Goal: Communication & Community: Answer question/provide support

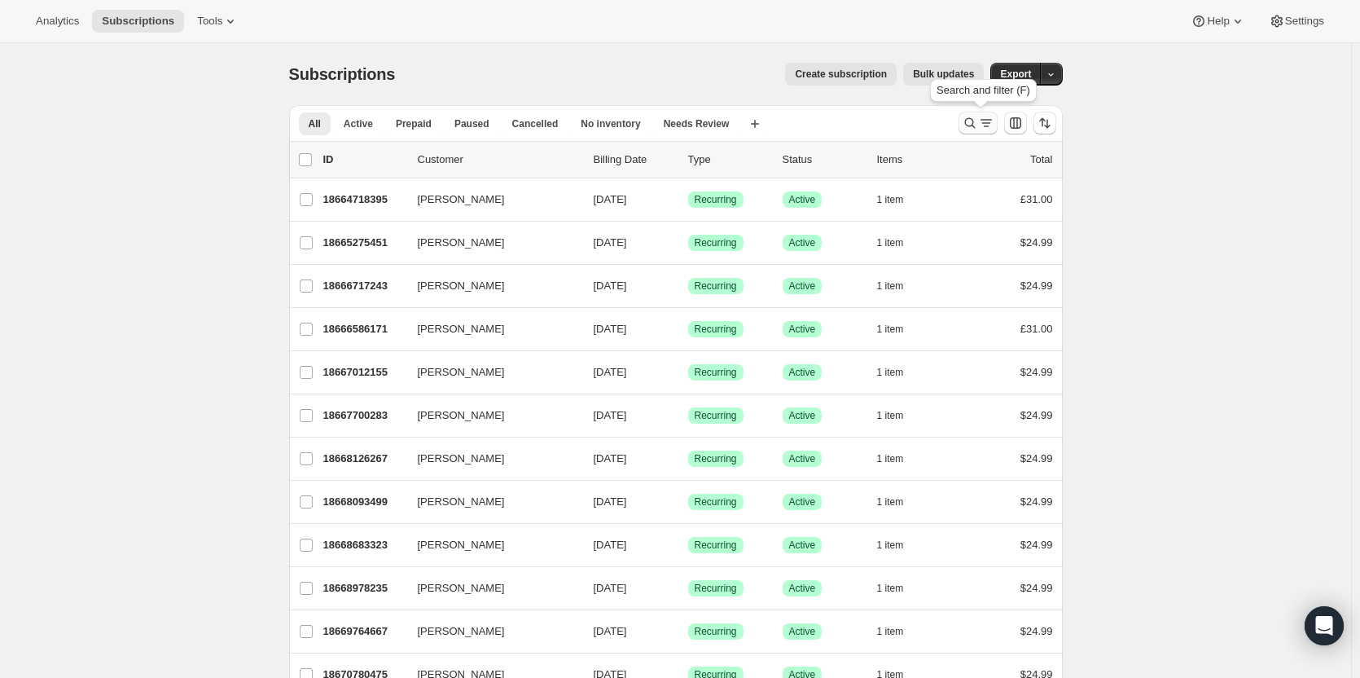
click at [978, 125] on icon "Search and filter results" at bounding box center [970, 123] width 16 height 16
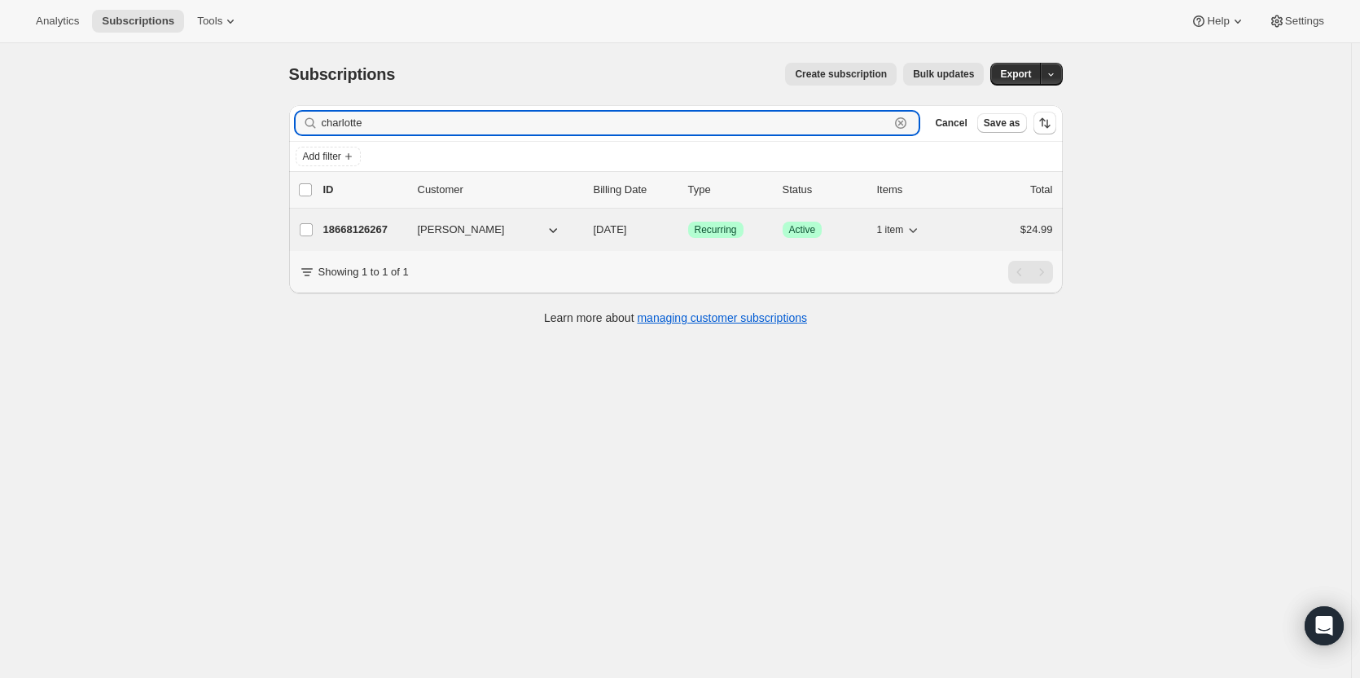
type input "charlotte"
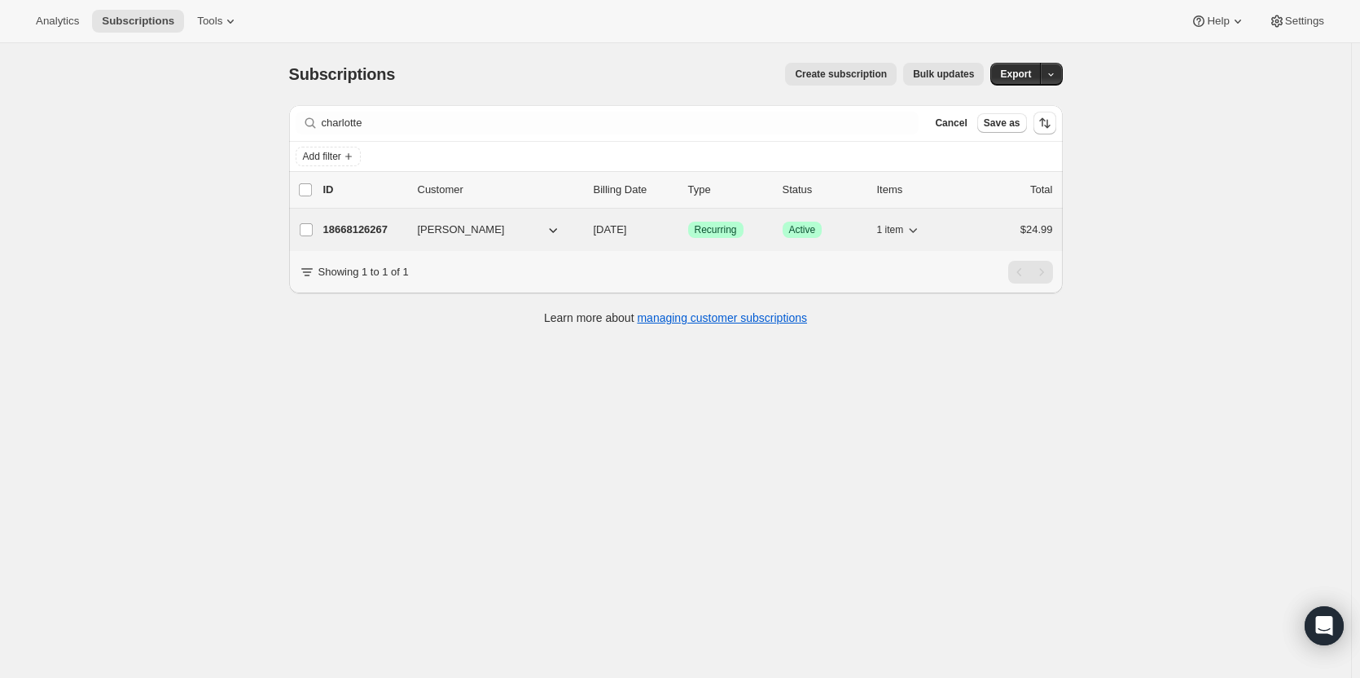
click at [370, 229] on p "18668126267" at bounding box center [363, 230] width 81 height 16
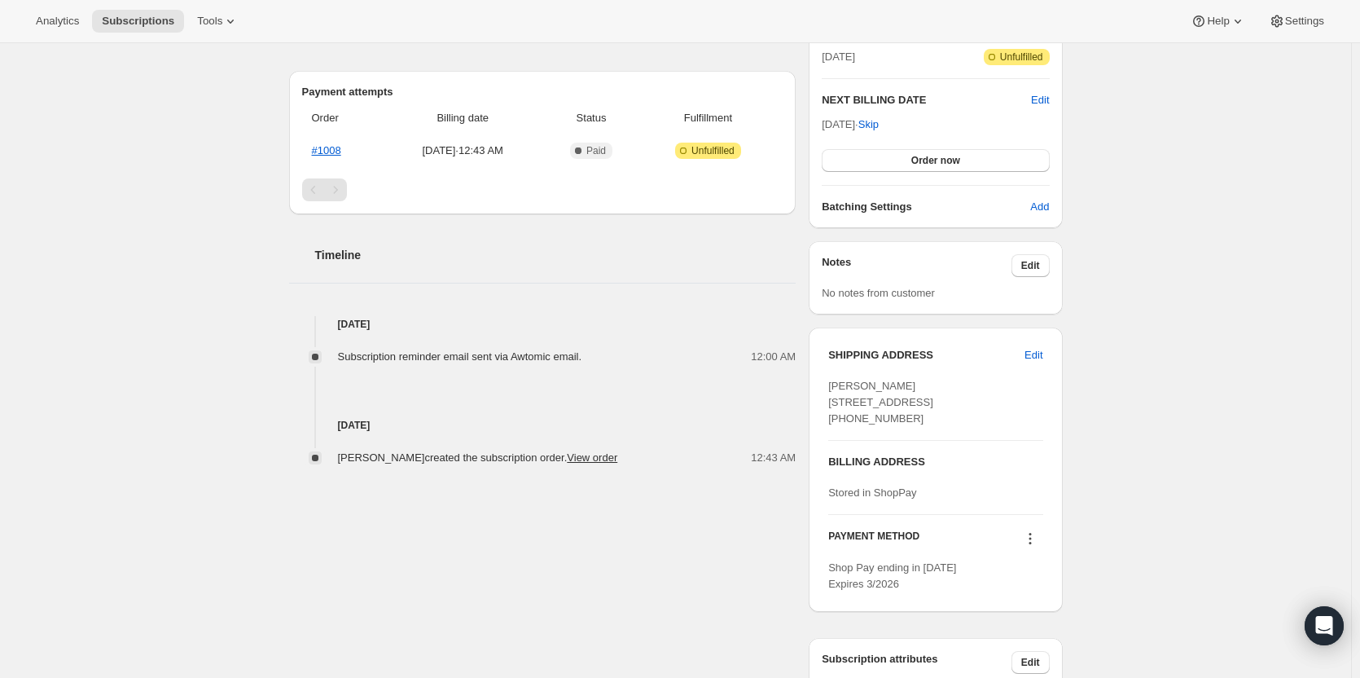
scroll to position [387, 0]
click at [538, 359] on span "Subscription reminder email sent via Awtomic email." at bounding box center [460, 355] width 244 height 12
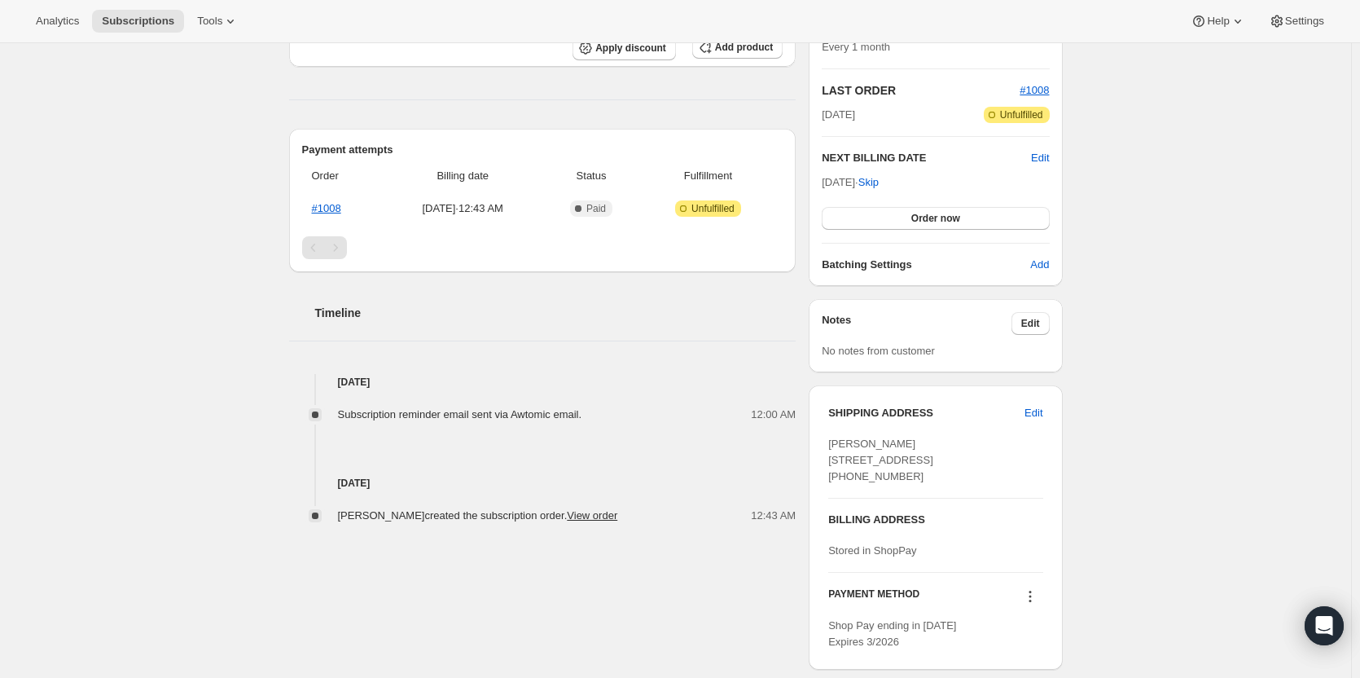
scroll to position [327, 0]
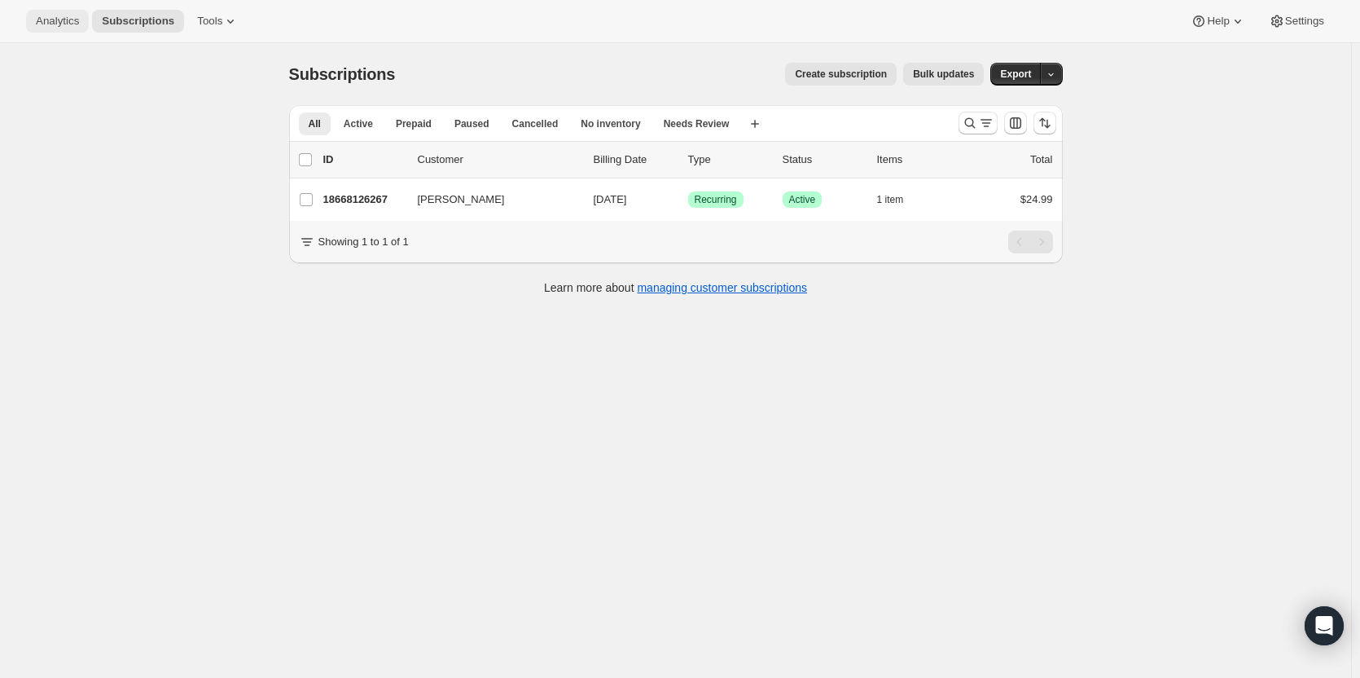
click at [56, 20] on span "Analytics" at bounding box center [57, 21] width 43 height 13
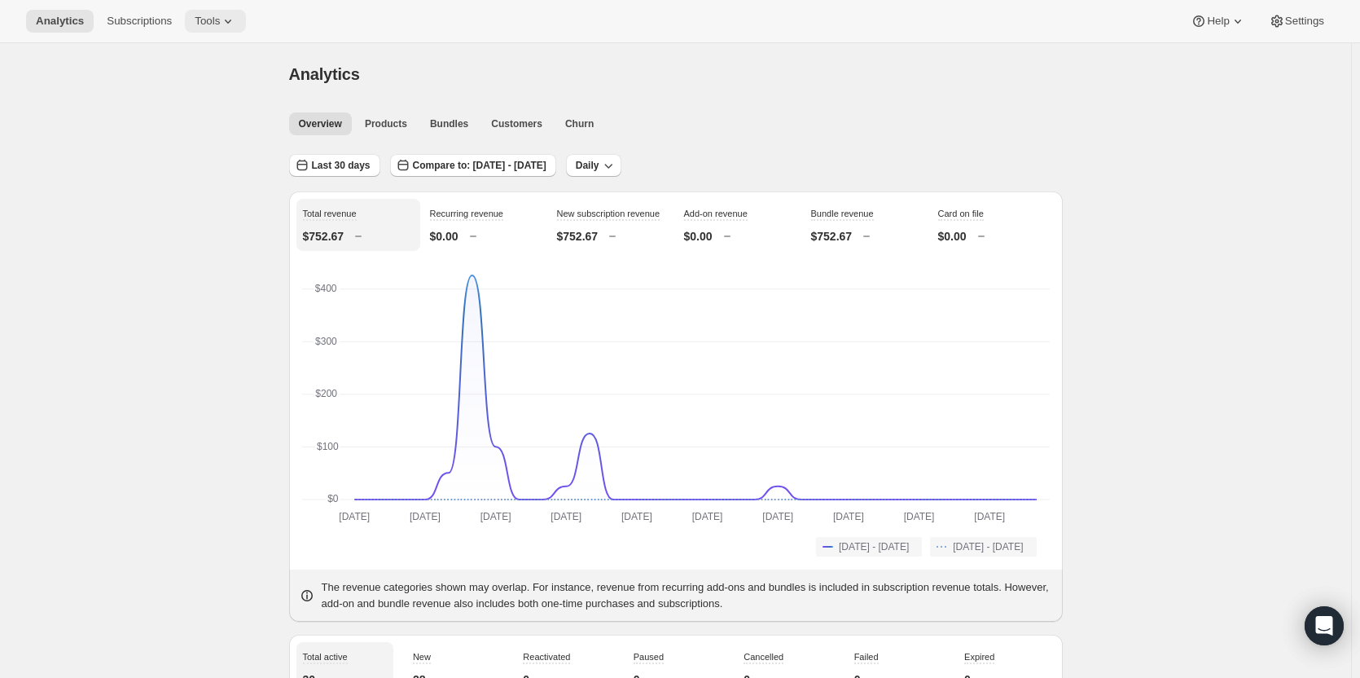
click at [211, 25] on span "Tools" at bounding box center [207, 21] width 25 height 13
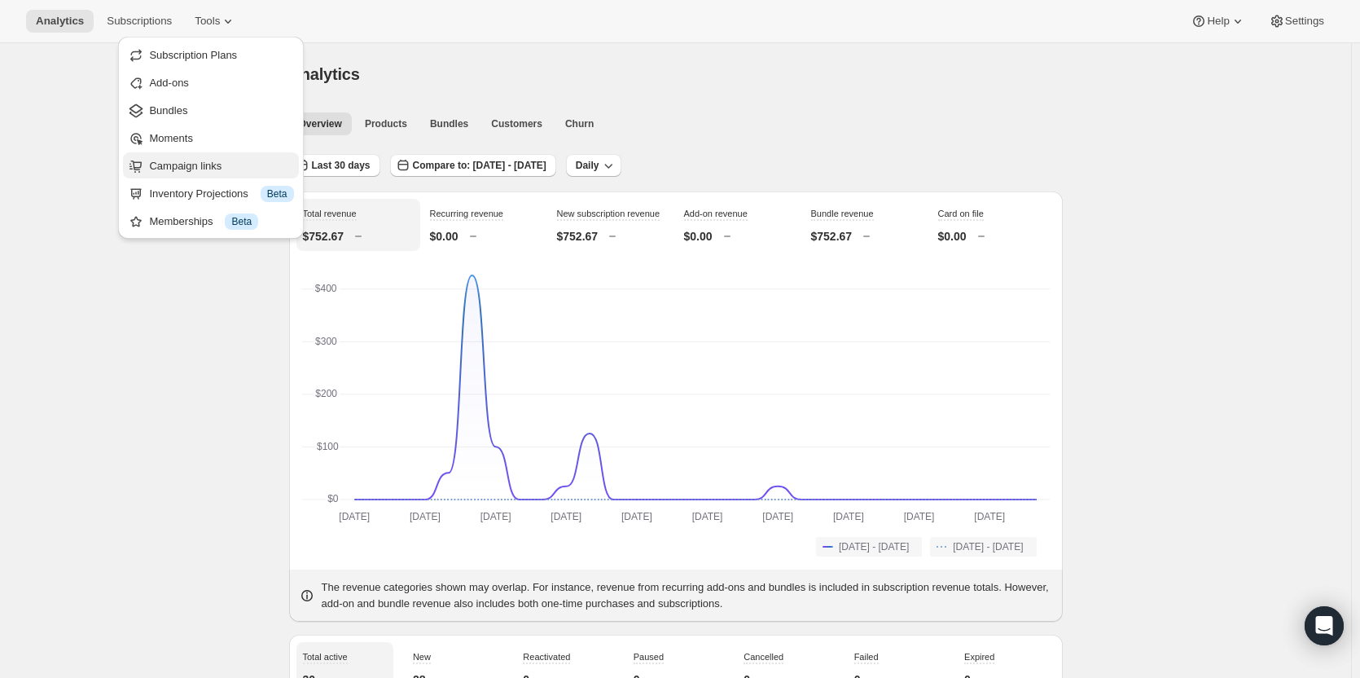
click at [195, 164] on span "Campaign links" at bounding box center [185, 166] width 72 height 12
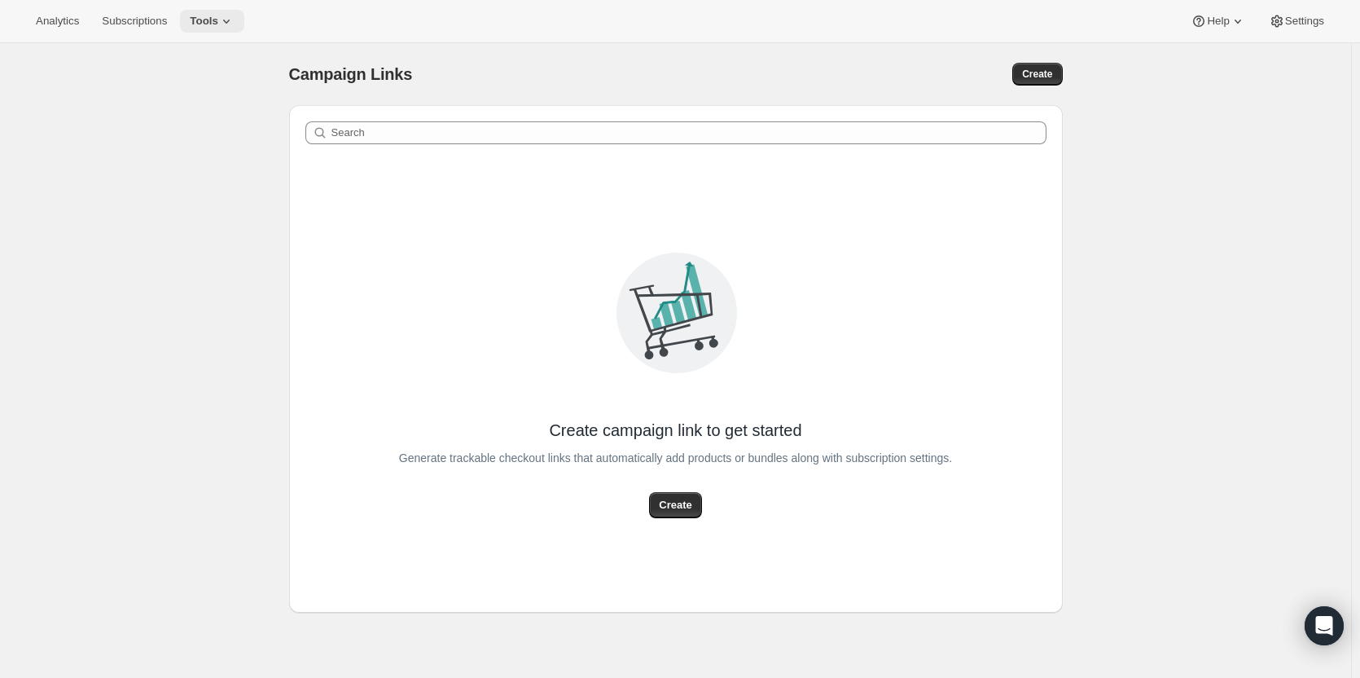
click at [205, 11] on button "Tools" at bounding box center [212, 21] width 64 height 23
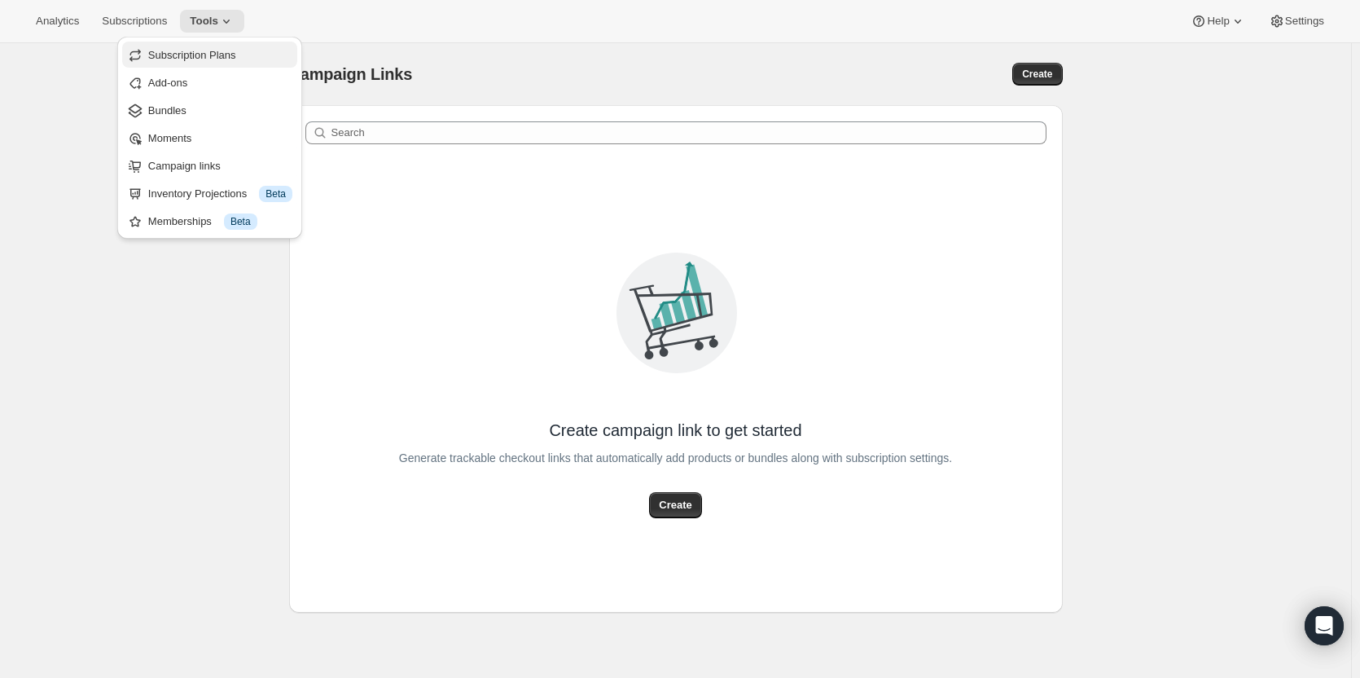
click at [189, 56] on span "Subscription Plans" at bounding box center [192, 55] width 88 height 12
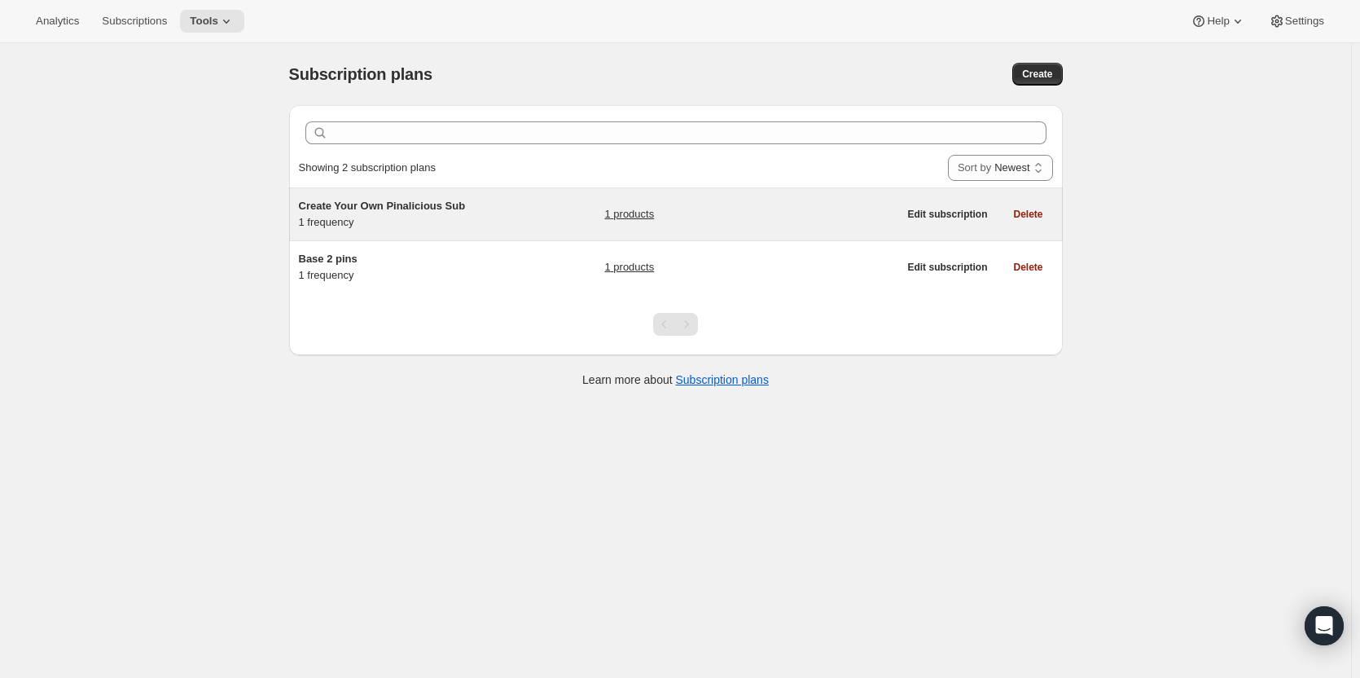
click at [450, 200] on span "Create Your Own Pinalicious Sub" at bounding box center [382, 206] width 167 height 12
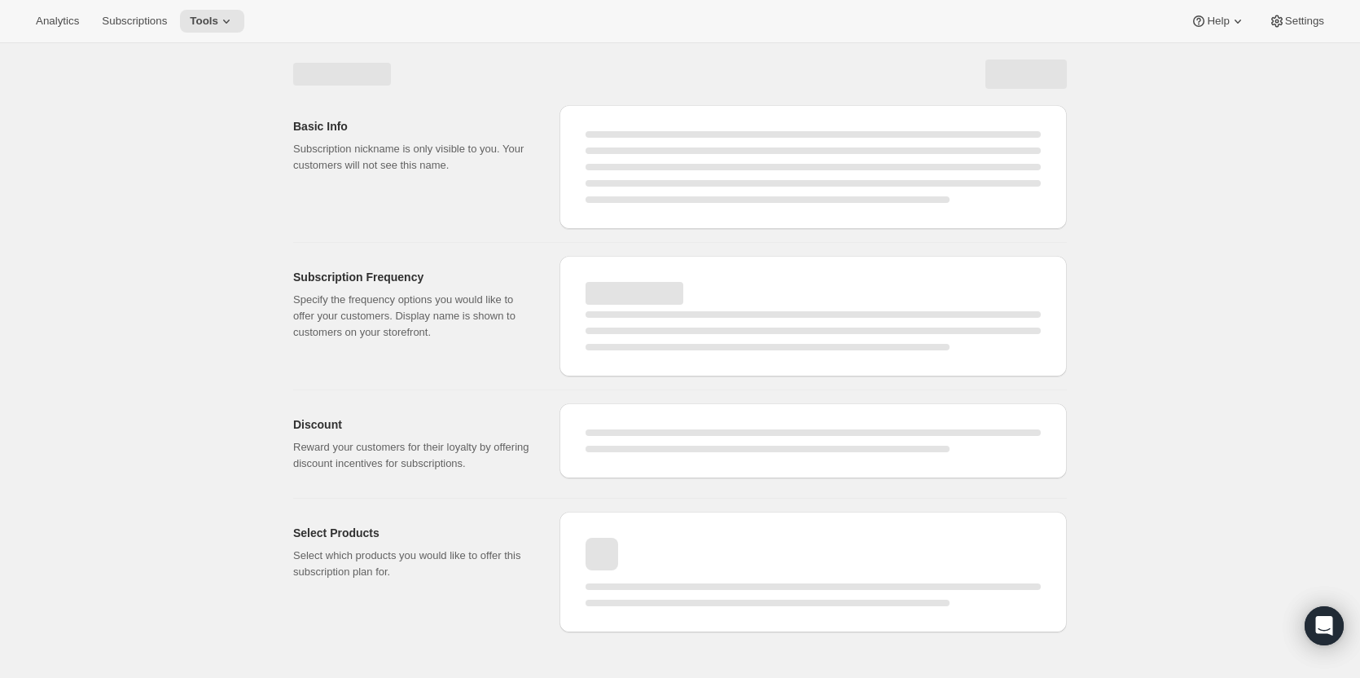
select select "WEEK"
select select "MONTH"
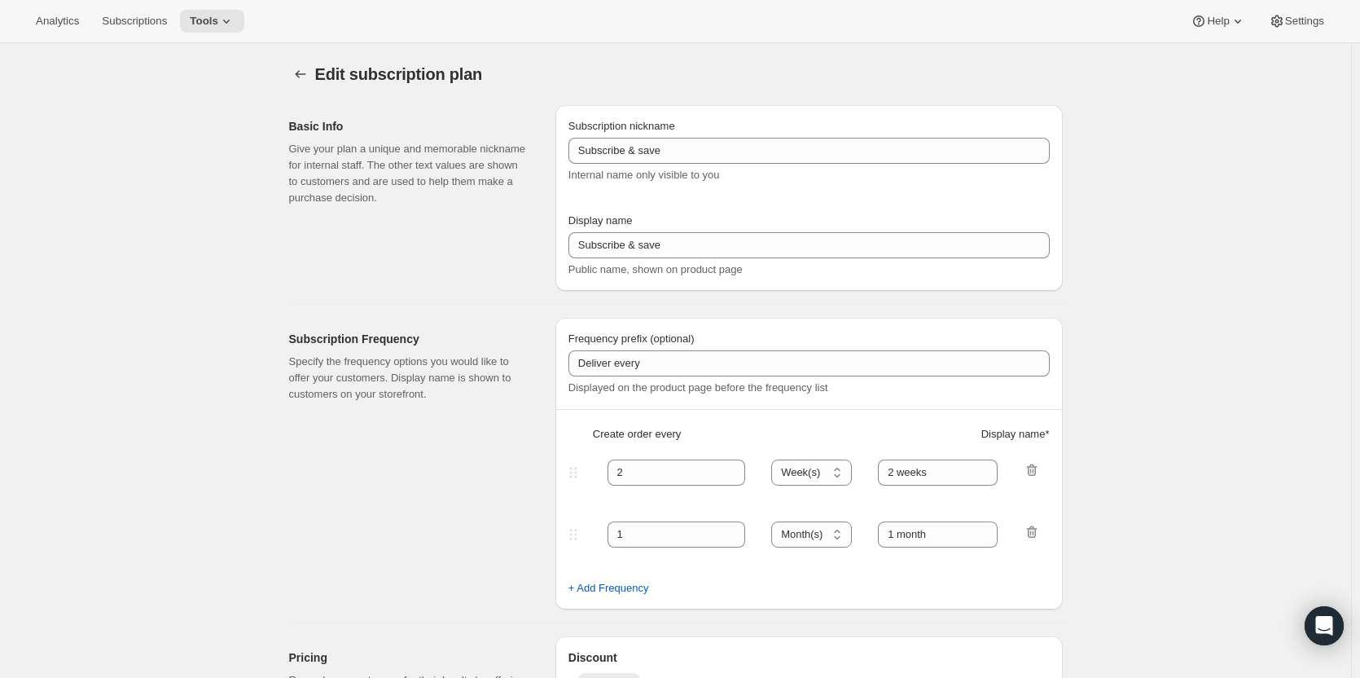
type input "Create Your Own Pinalicious Sub"
type input "Create Your Own Pinalicious Subscription"
type input "Your choice of 2 pins + 1 sticker with delivery every"
type input "1"
select select "MONTH"
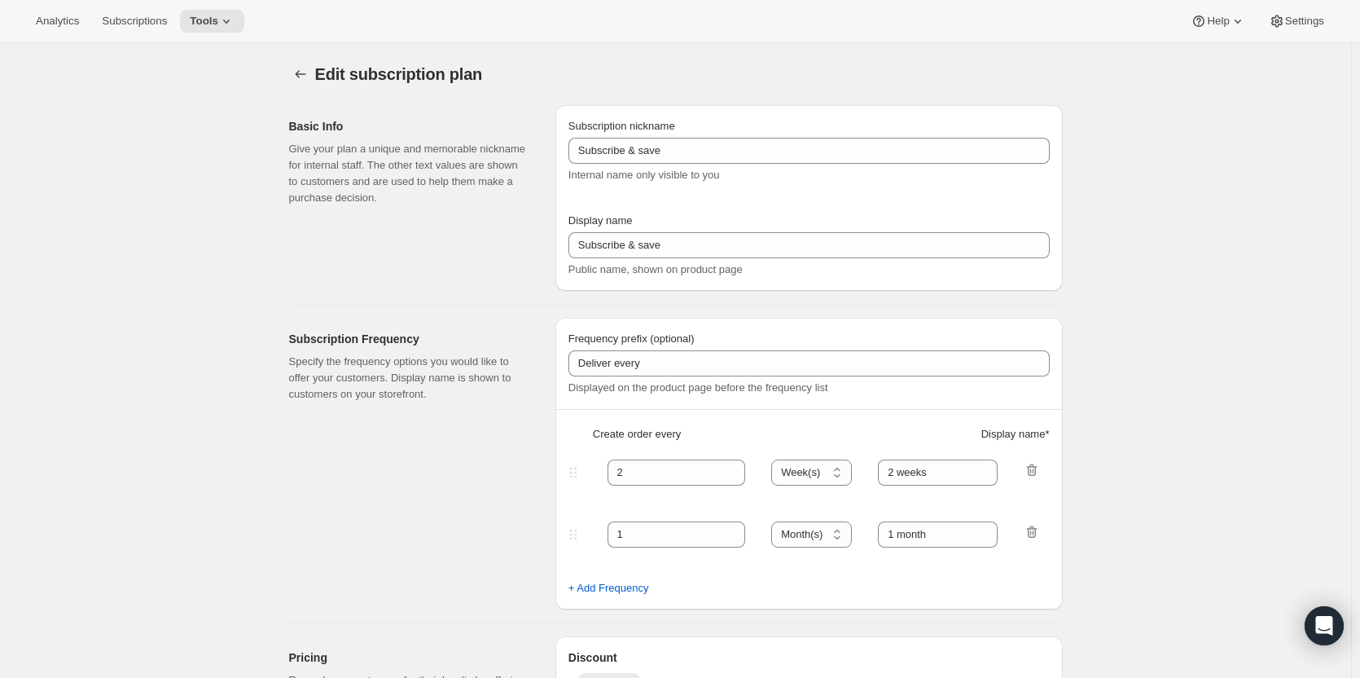
type input "1 month"
type input "0.0"
select select "FIXED_AMOUNT"
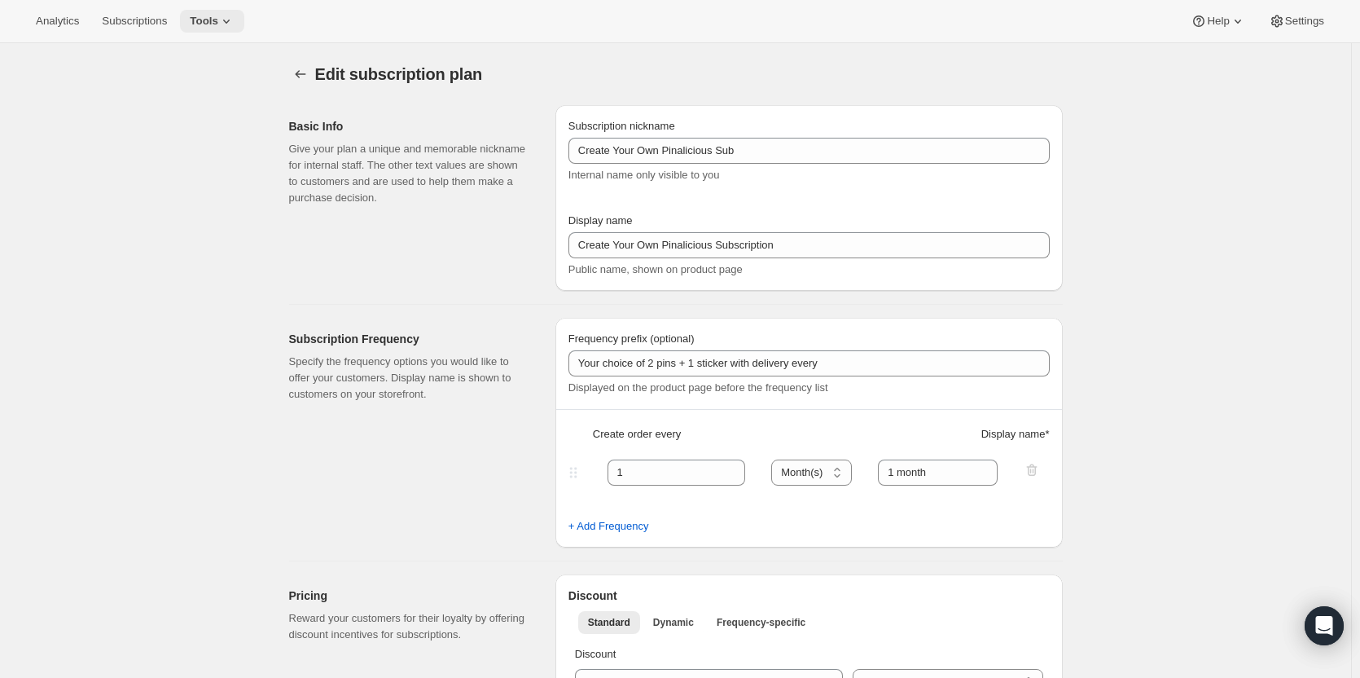
click at [208, 27] on span "Tools" at bounding box center [204, 21] width 29 height 13
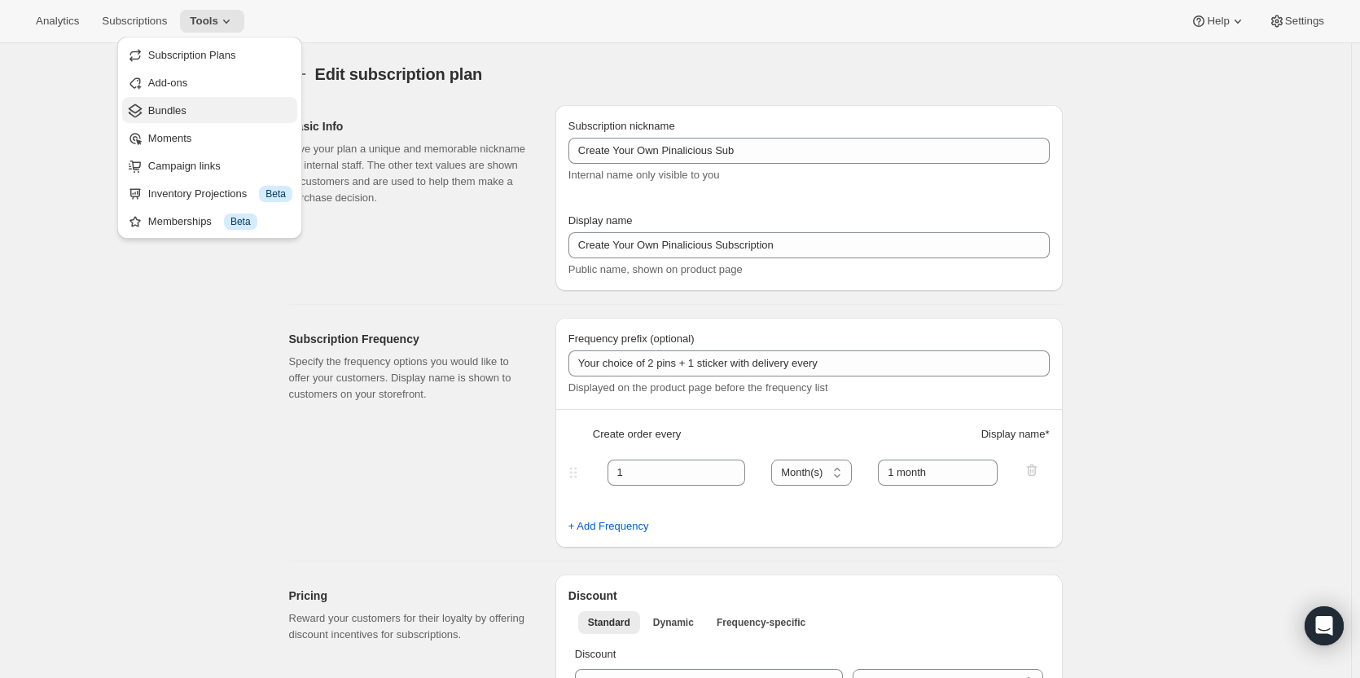
click at [164, 112] on span "Bundles" at bounding box center [167, 110] width 38 height 12
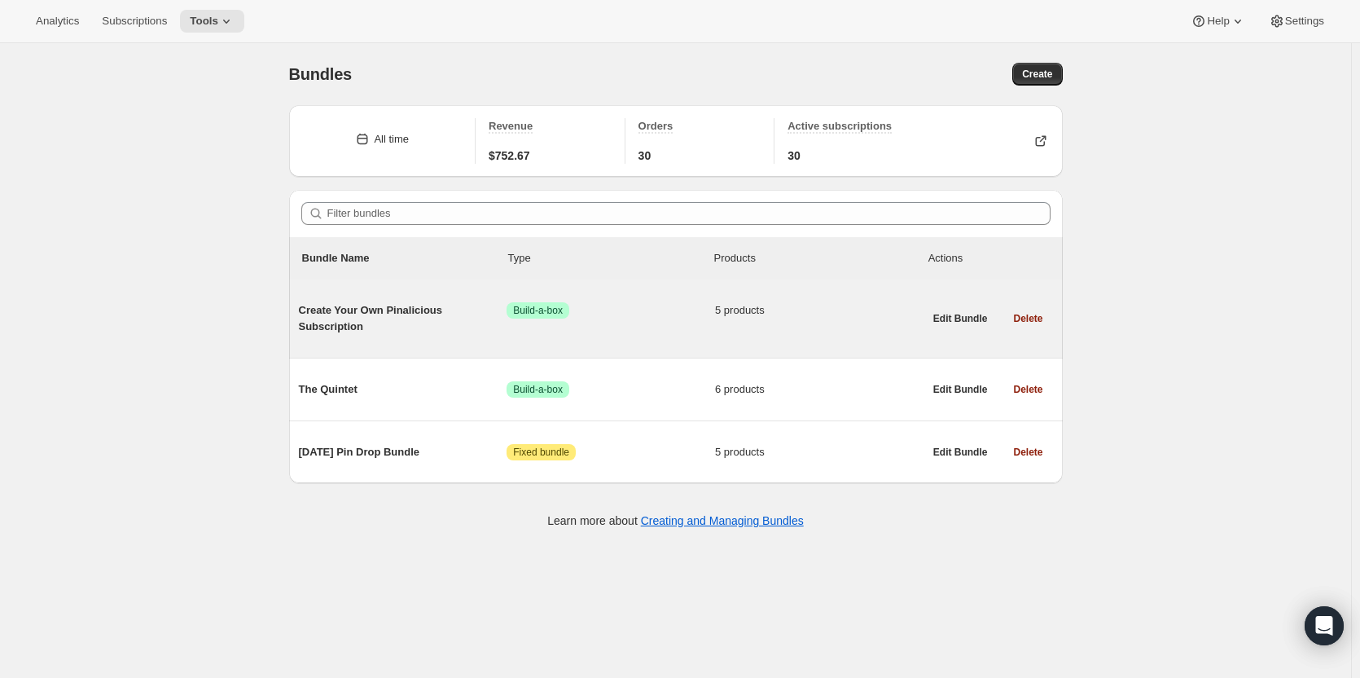
click at [427, 310] on span "Create Your Own Pinalicious Subscription" at bounding box center [403, 318] width 208 height 33
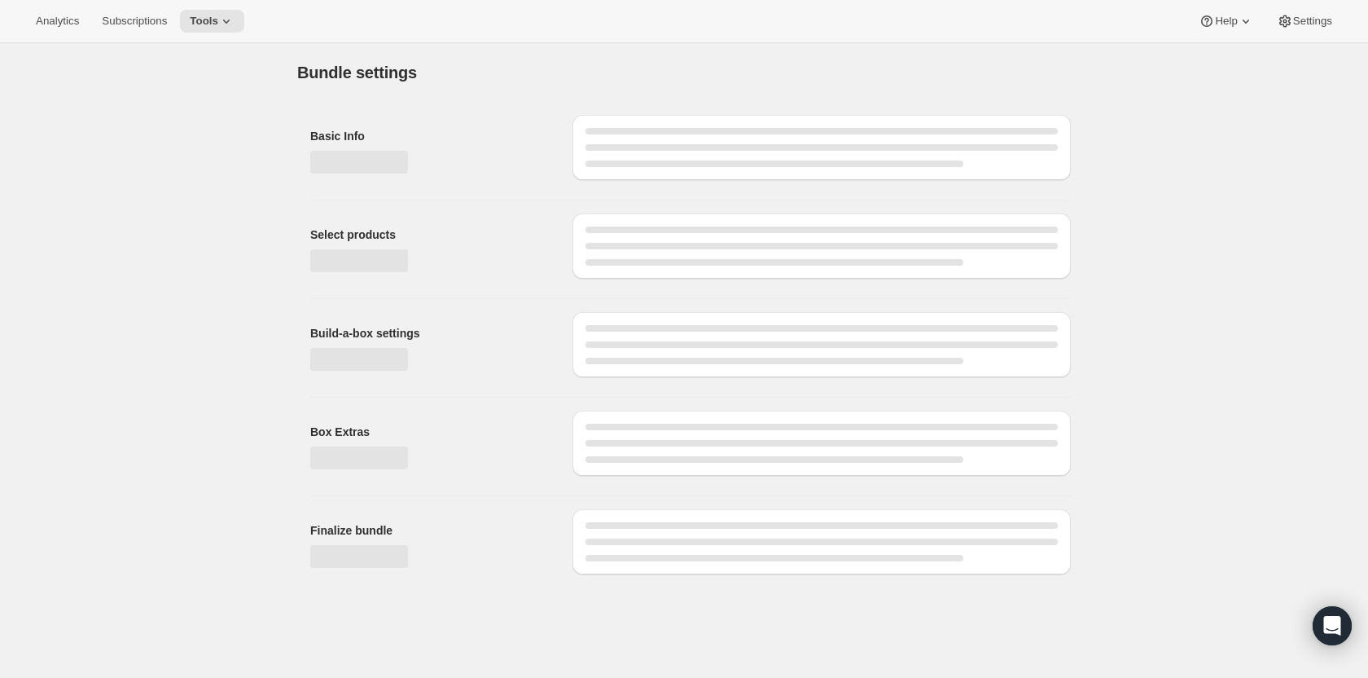
type input "Create Your Own Pinalicious Subscription"
radio input "true"
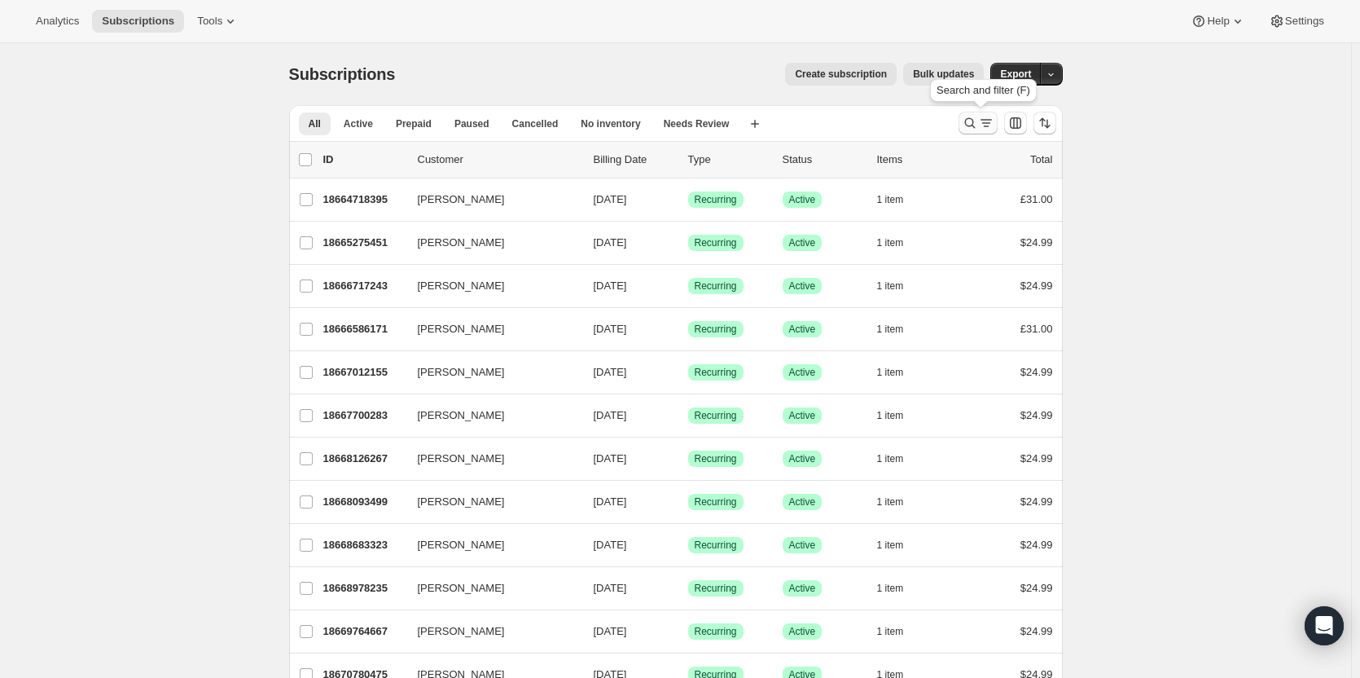
click at [973, 123] on icon "Search and filter results" at bounding box center [970, 123] width 16 height 16
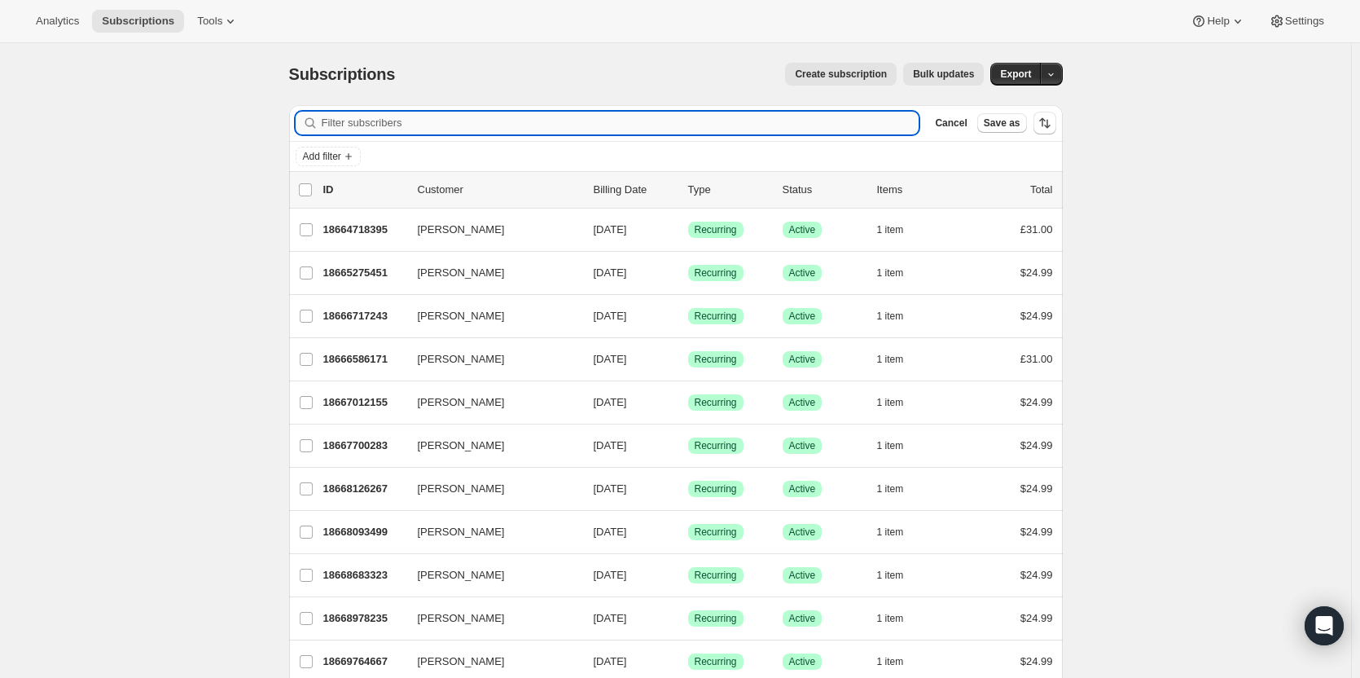
click at [782, 127] on input "Filter subscribers" at bounding box center [621, 123] width 598 height 23
type input "charlotte"
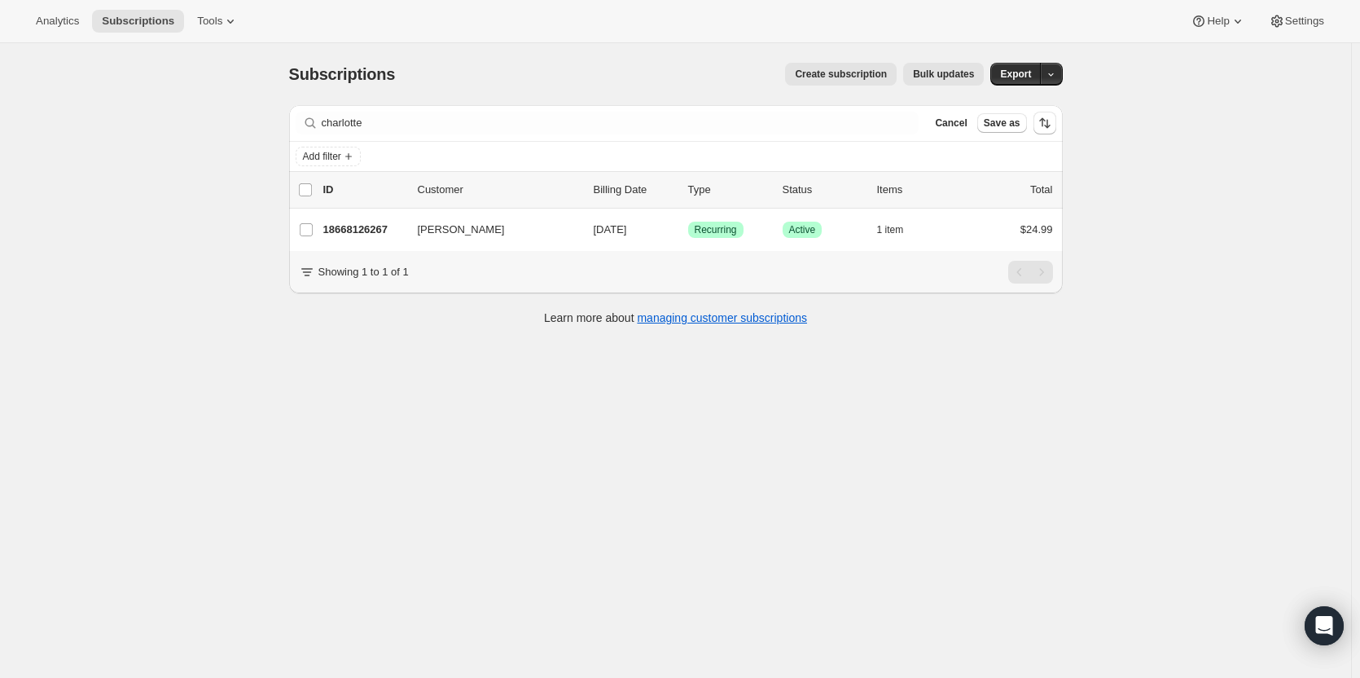
click at [1108, 222] on div "Subscriptions. This page is ready Subscriptions Create subscription Bulk update…" at bounding box center [675, 382] width 1351 height 678
click at [222, 27] on icon at bounding box center [230, 21] width 16 height 16
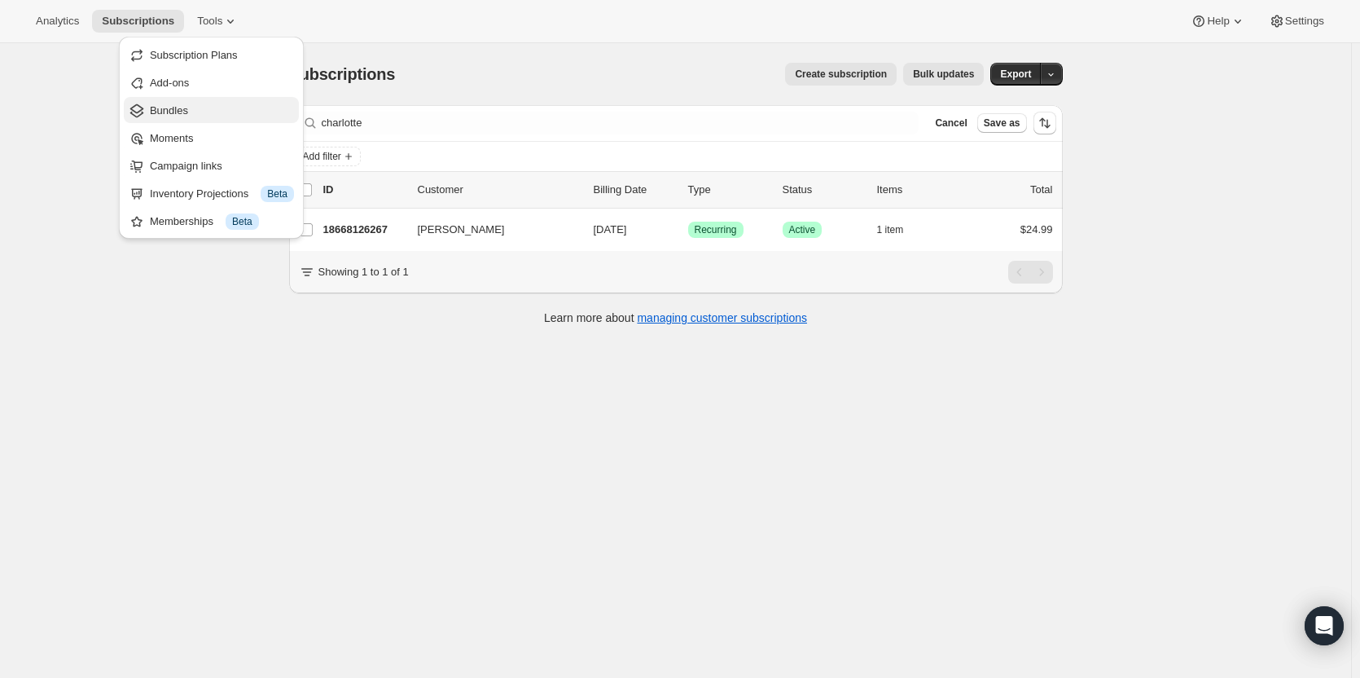
click at [173, 108] on span "Bundles" at bounding box center [169, 110] width 38 height 12
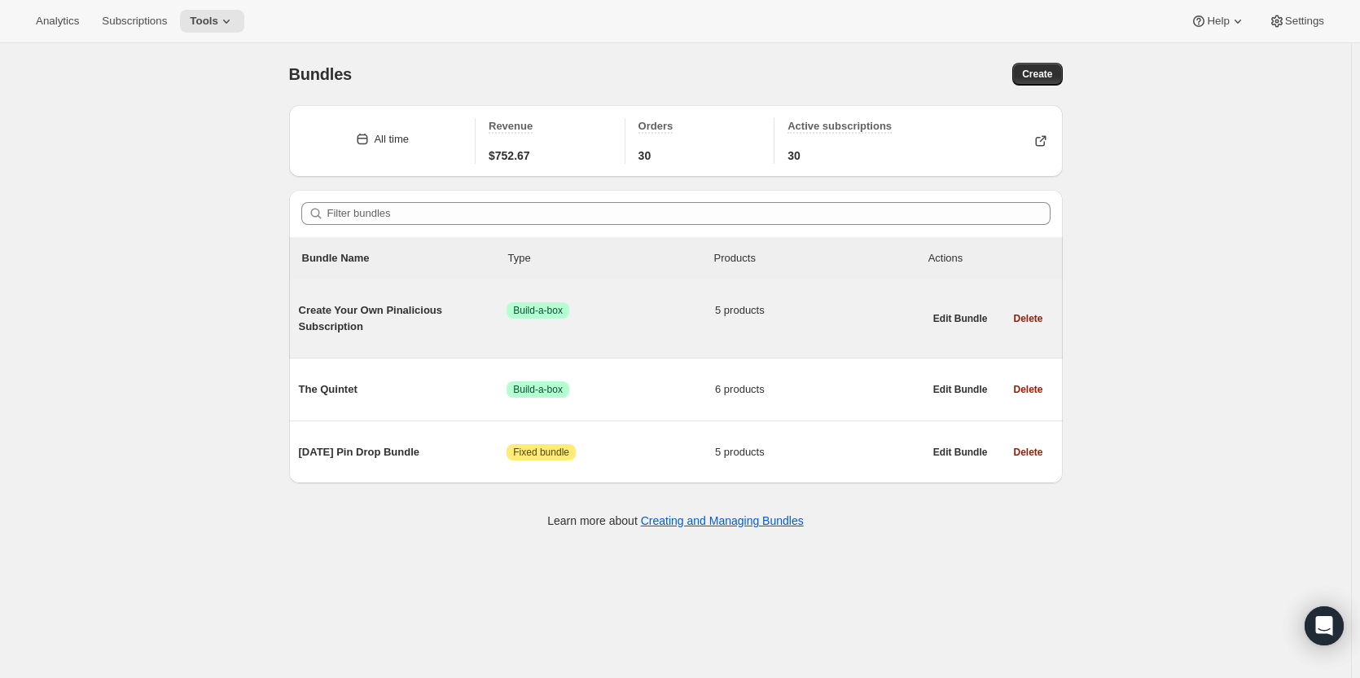
click at [406, 318] on div "Create Your Own Pinalicious Subscription Success Build-a-box 5 products" at bounding box center [611, 318] width 625 height 59
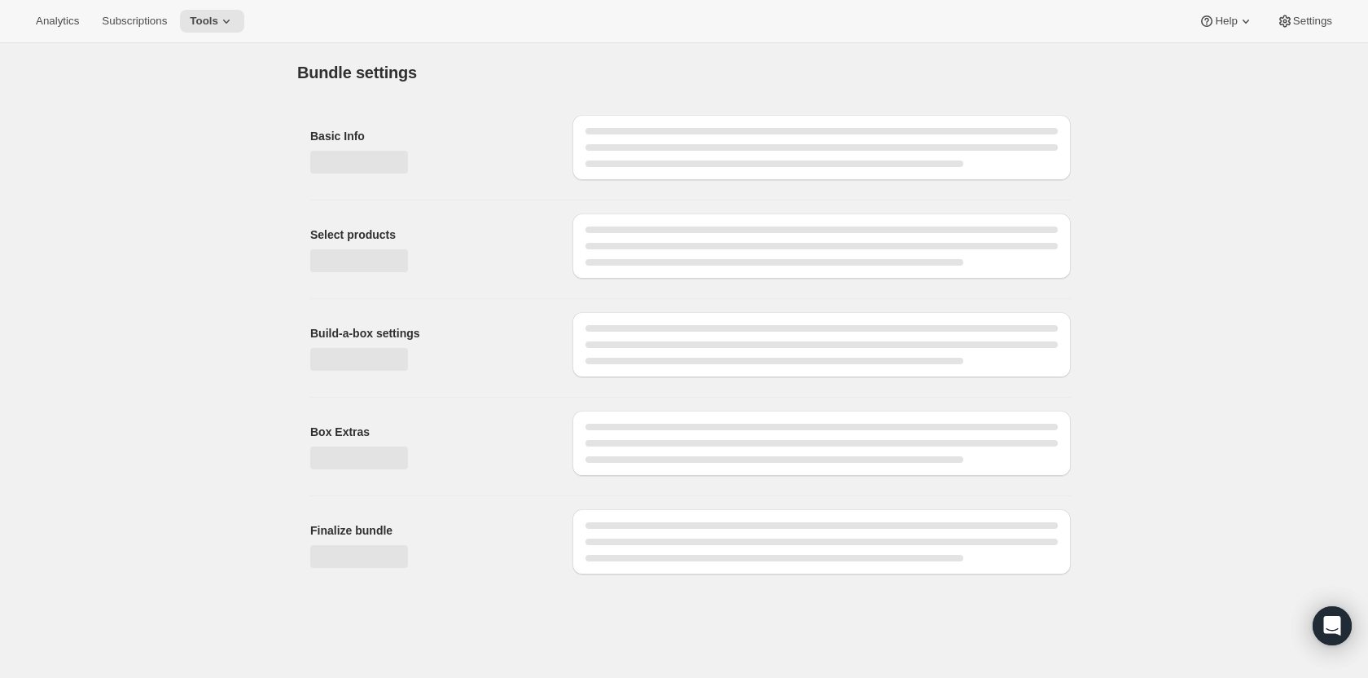
type input "Create Your Own Pinalicious Subscription"
radio input "true"
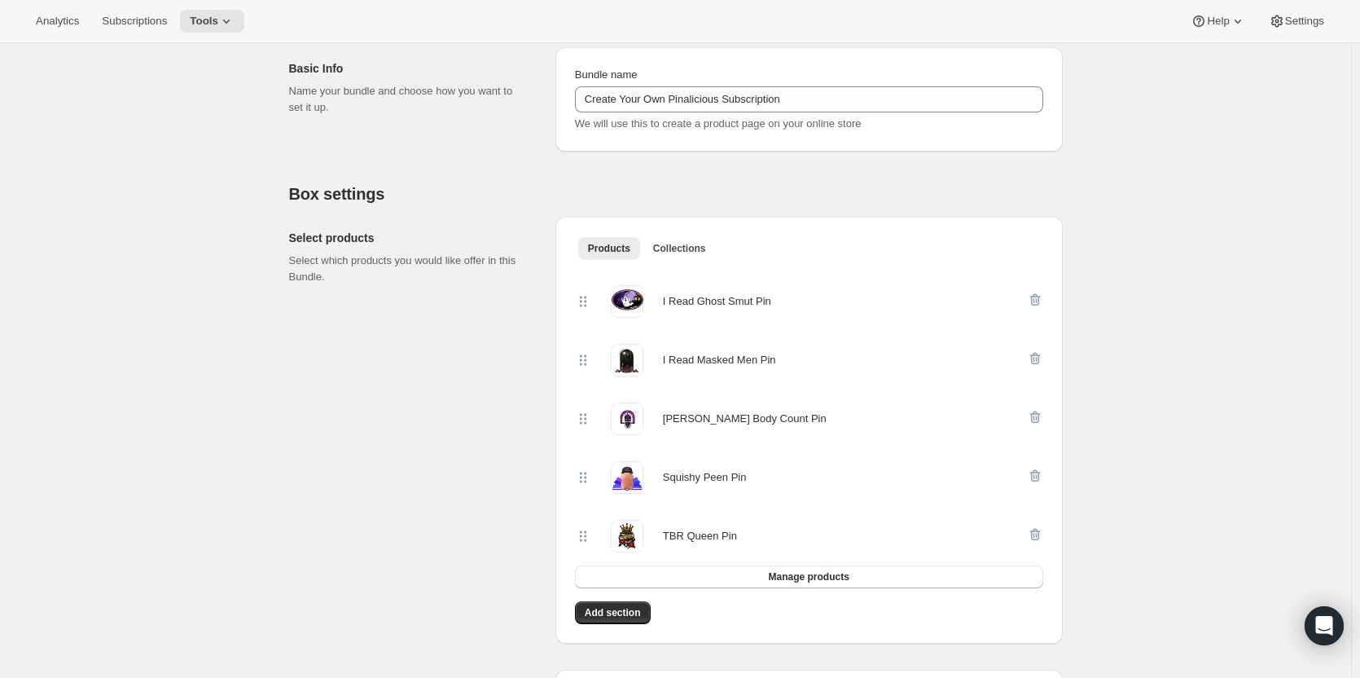
scroll to position [184, 0]
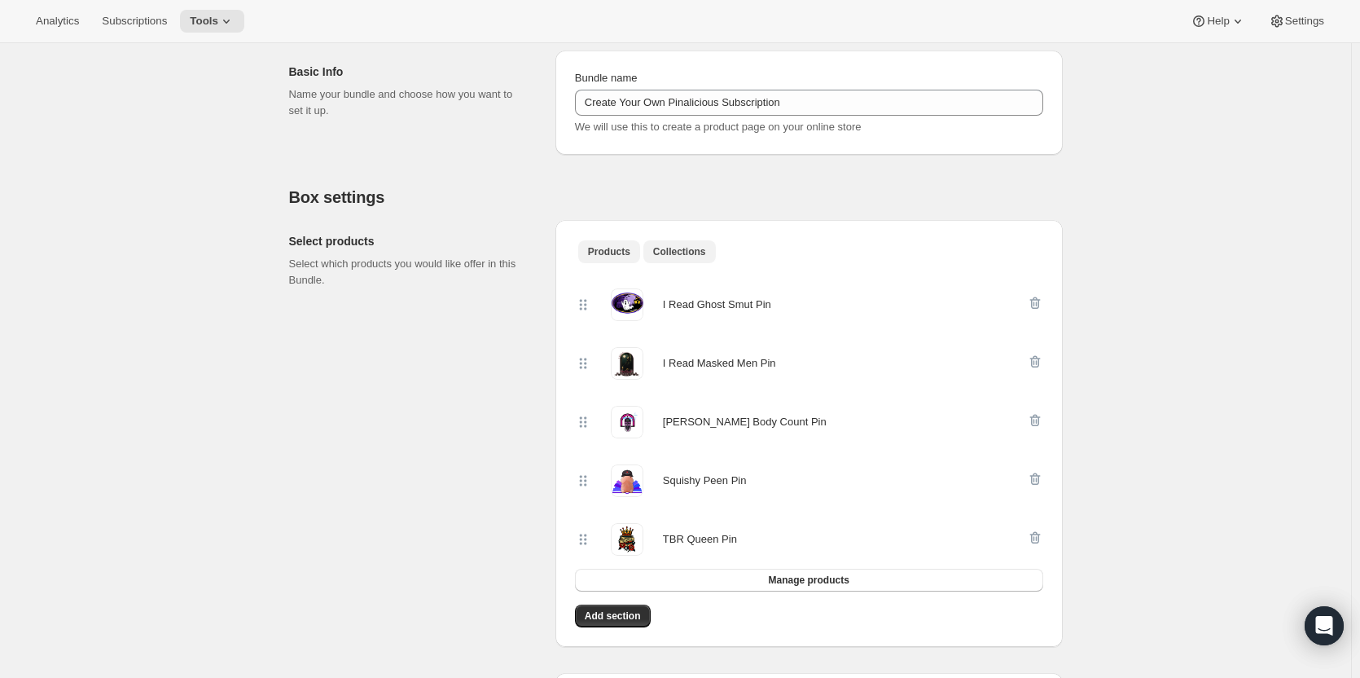
click at [686, 257] on span "Collections" at bounding box center [679, 251] width 53 height 13
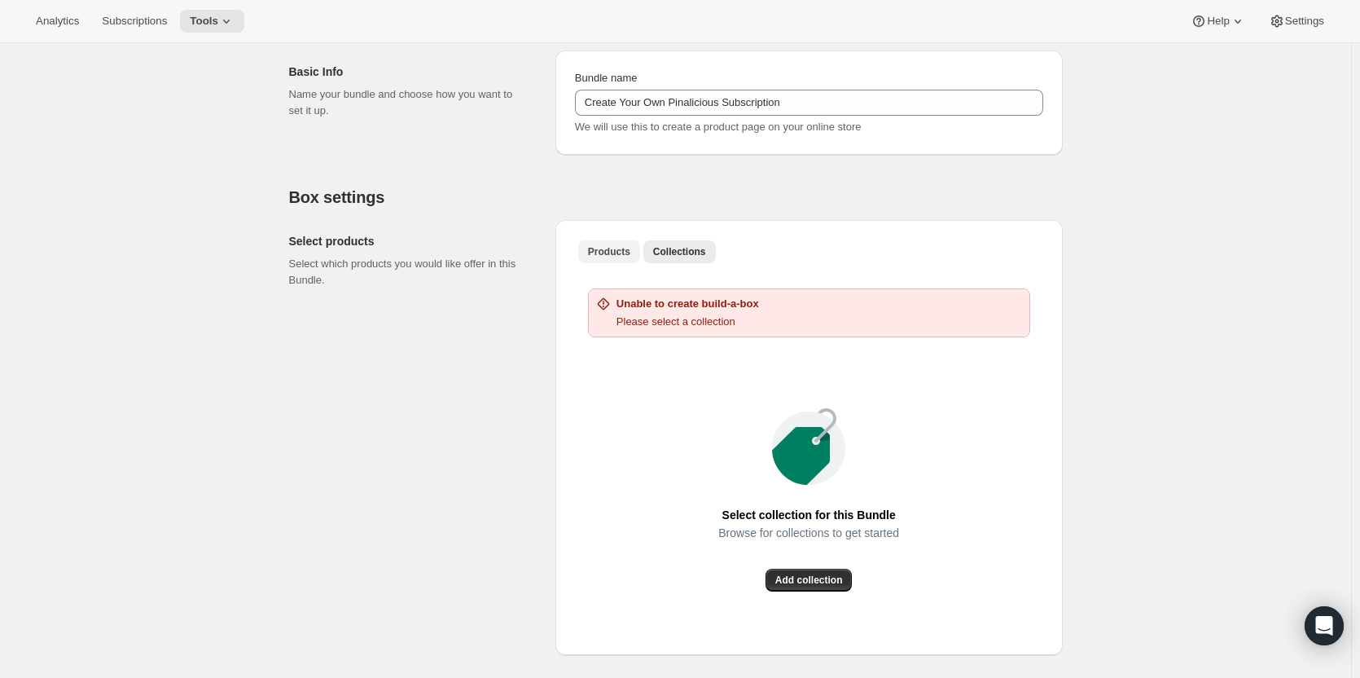
click at [612, 255] on span "Products" at bounding box center [609, 251] width 42 height 13
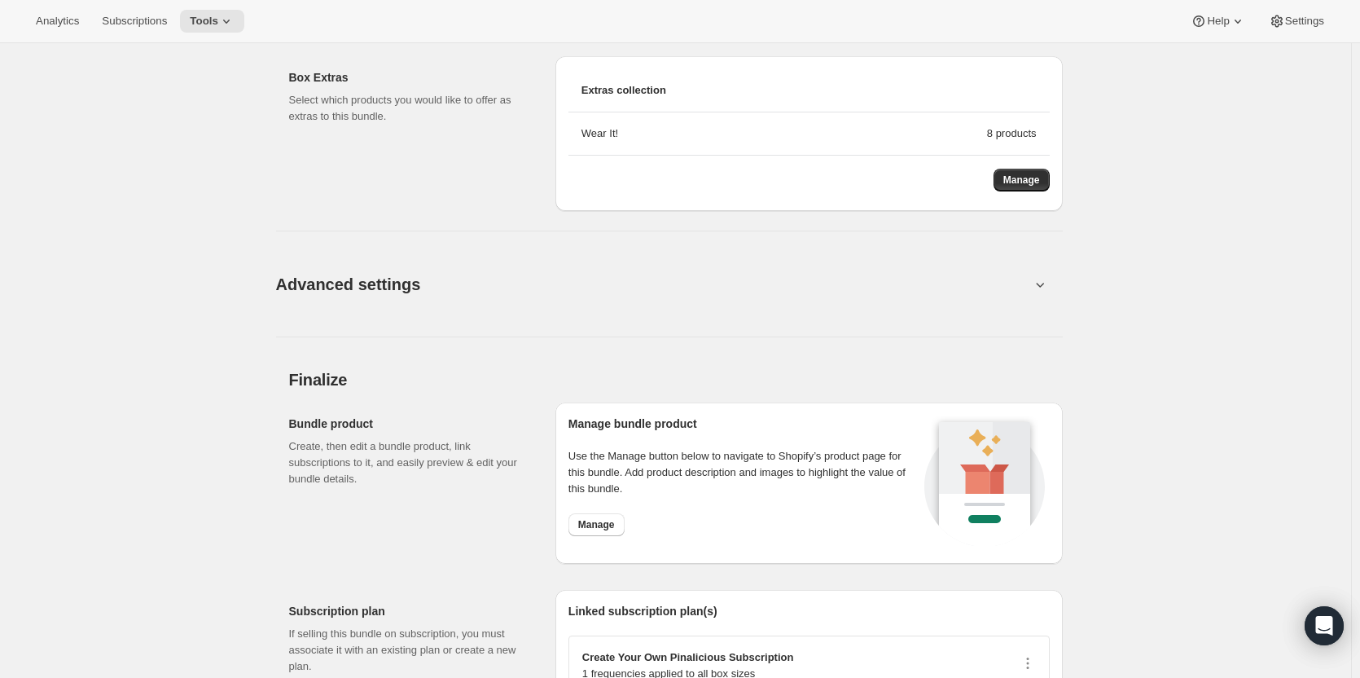
scroll to position [1368, 0]
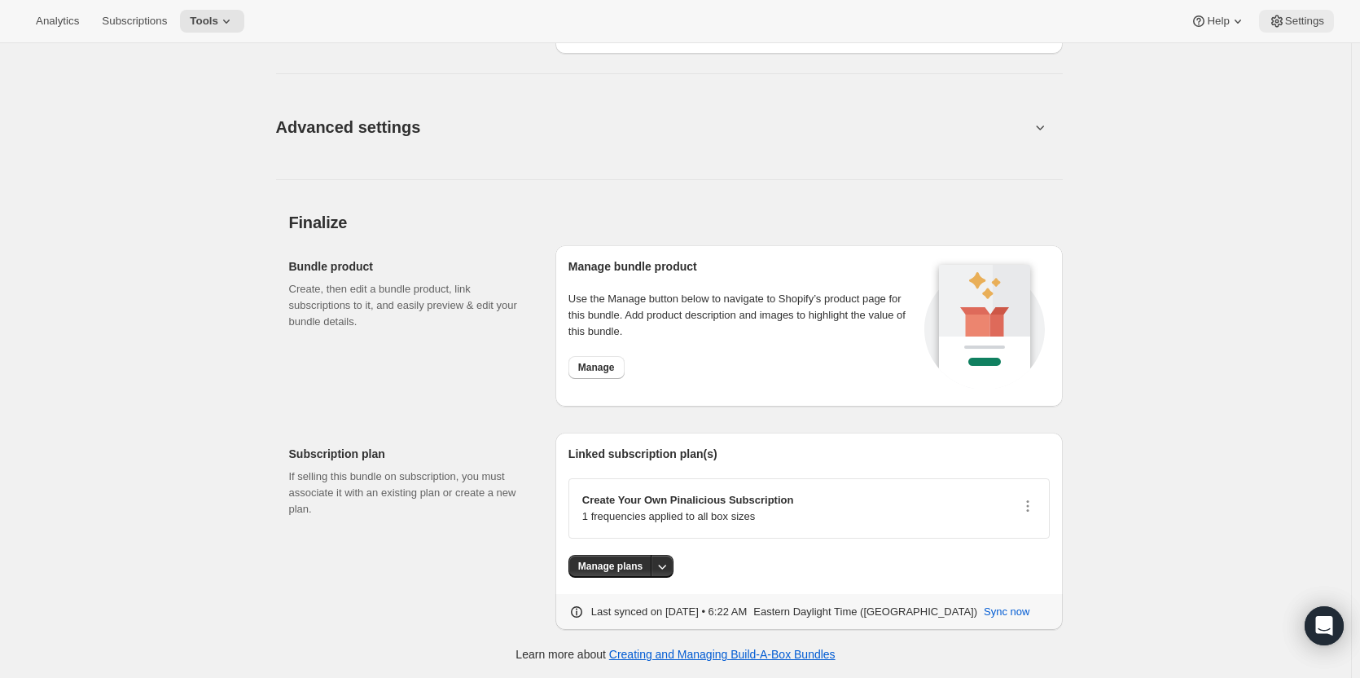
click at [1297, 31] on button "Settings" at bounding box center [1296, 21] width 75 height 23
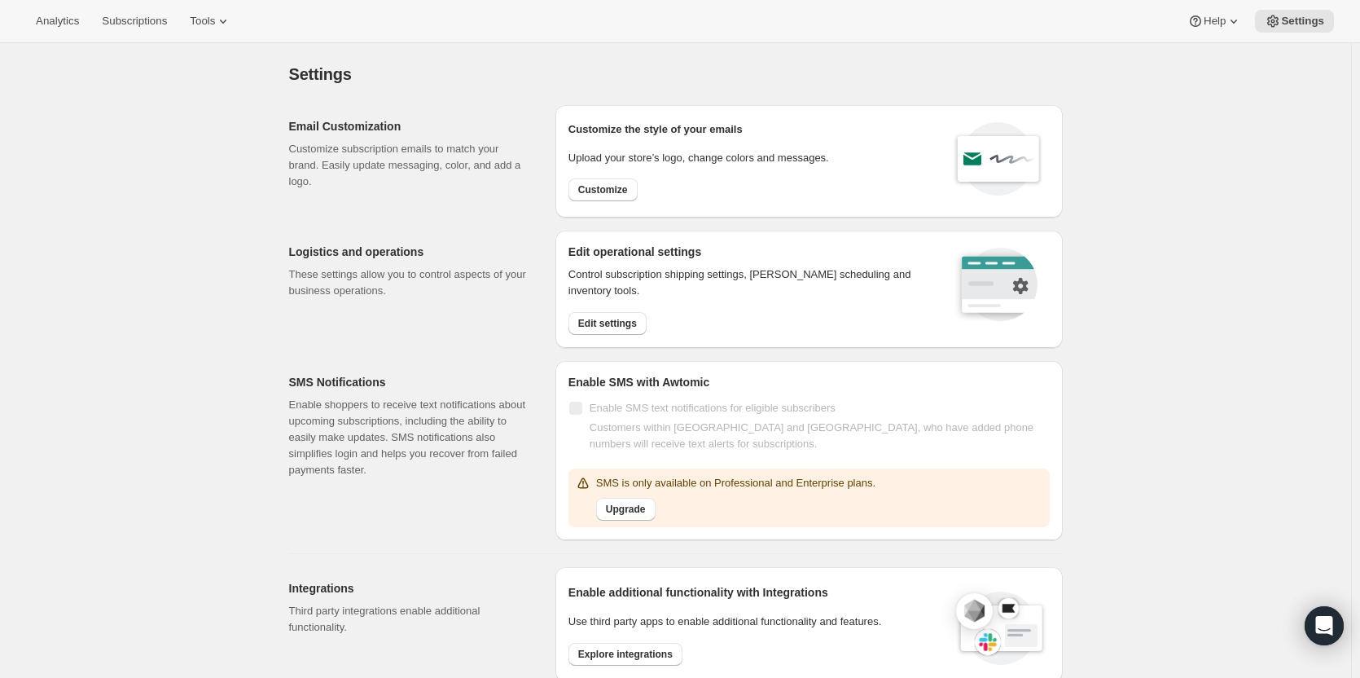
click at [202, 423] on div "Settings. This page is ready Settings Email Customization Customize subscriptio…" at bounding box center [675, 669] width 1351 height 1252
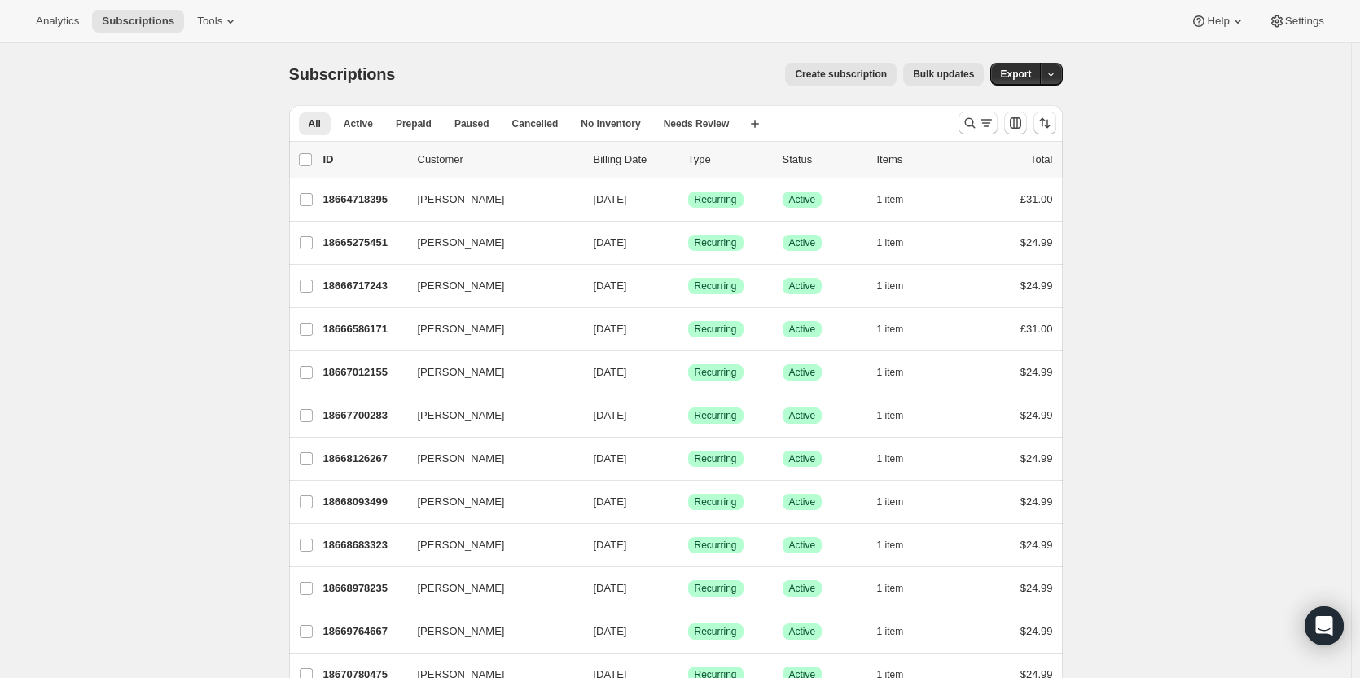
click at [66, 42] on div "Analytics Subscriptions Tools Help Settings" at bounding box center [680, 21] width 1360 height 43
click at [60, 29] on button "Analytics" at bounding box center [57, 21] width 63 height 23
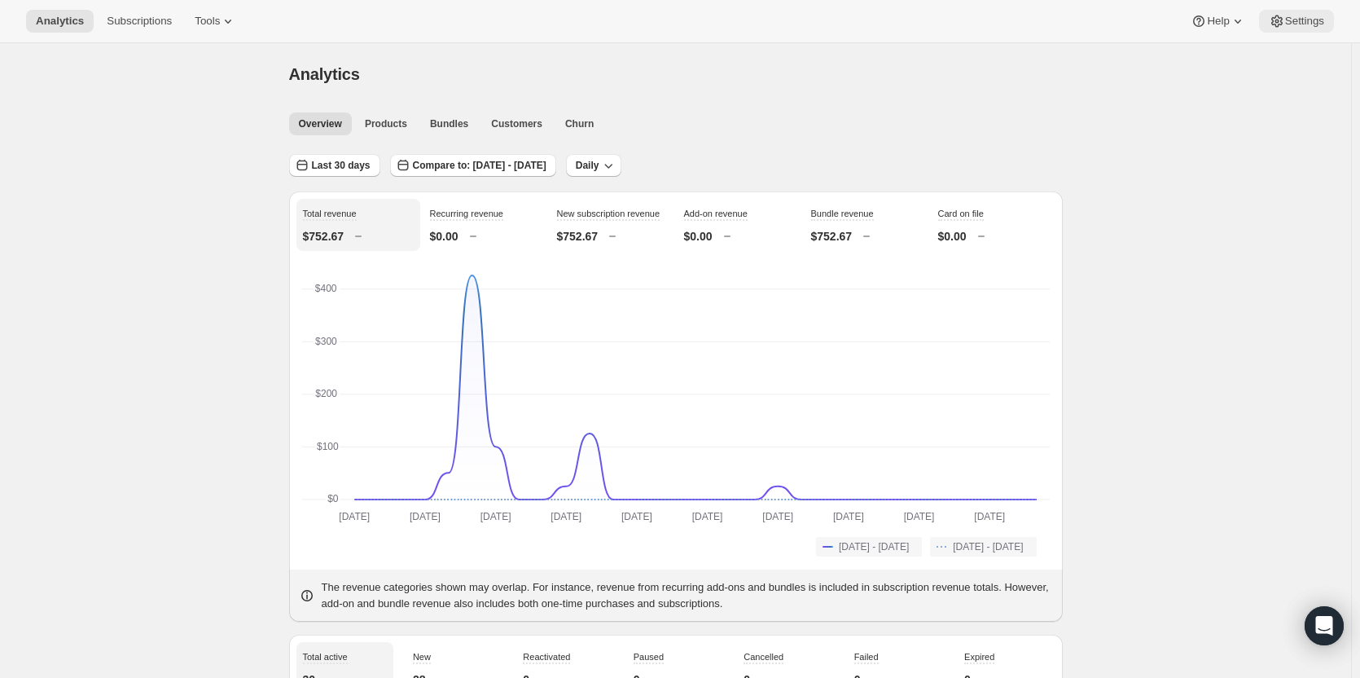
click at [1300, 24] on span "Settings" at bounding box center [1304, 21] width 39 height 13
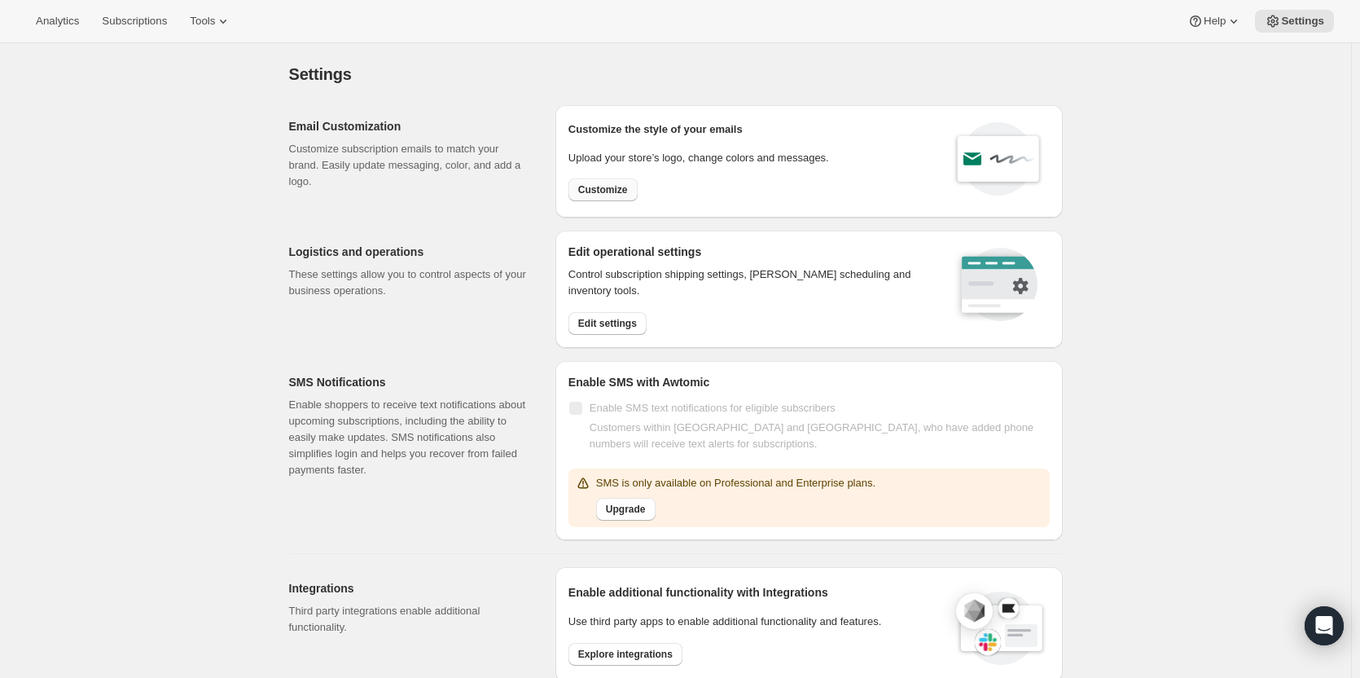
click at [612, 198] on button "Customize" at bounding box center [602, 189] width 69 height 23
select select "subscriptionMessage"
select select "5"
select select "15"
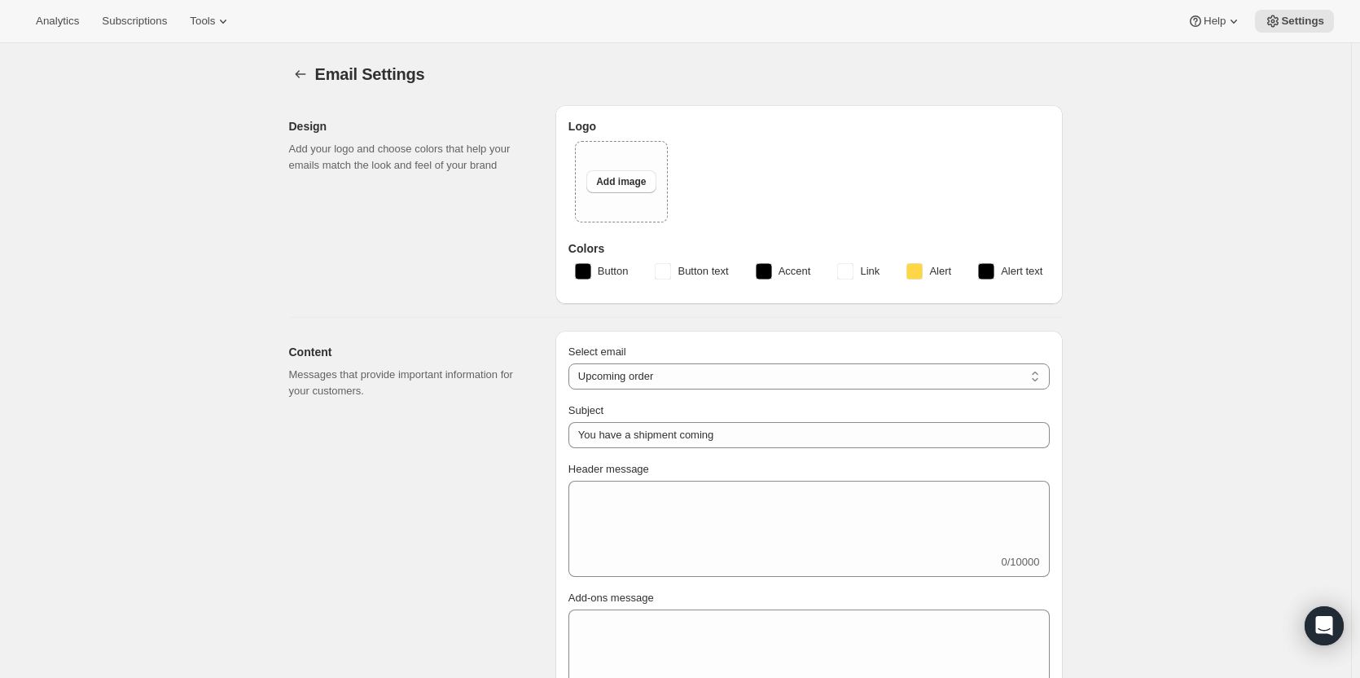
type input "Book Bling"
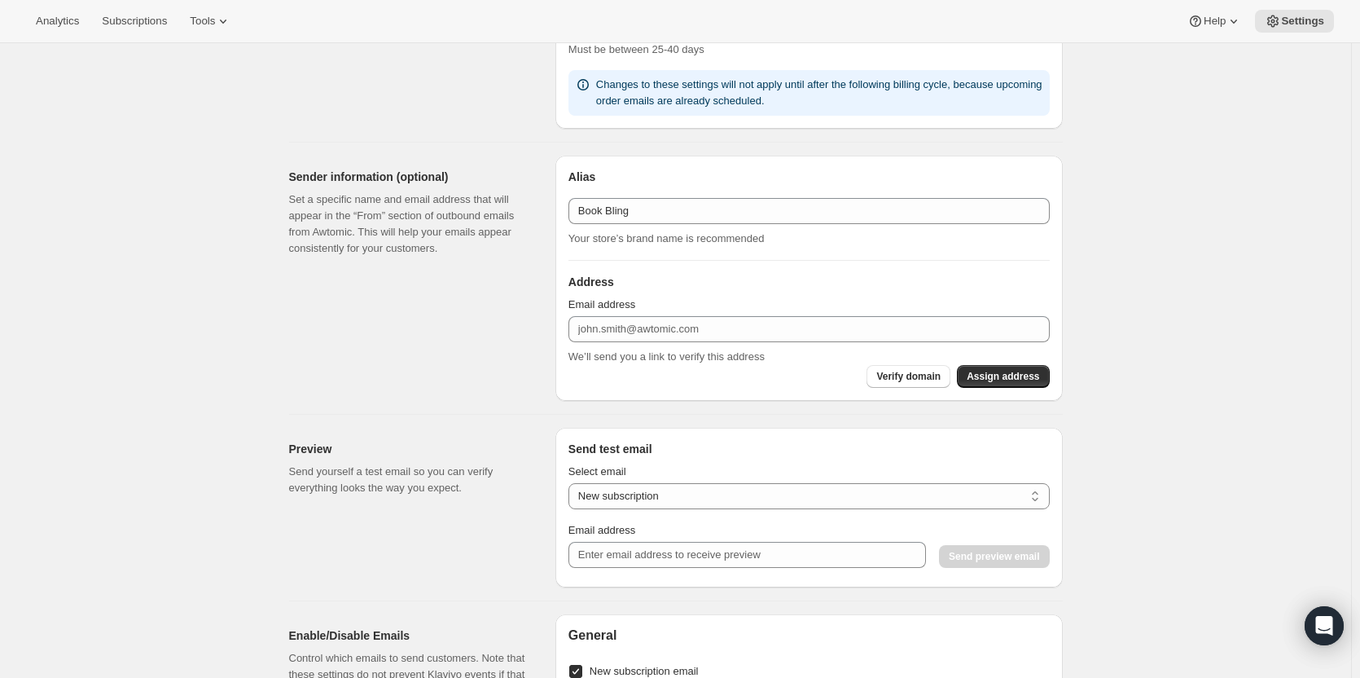
scroll to position [1233, 0]
click at [542, 427] on div "Preview Send yourself a test email so you can verify everything looks the way y…" at bounding box center [415, 507] width 253 height 160
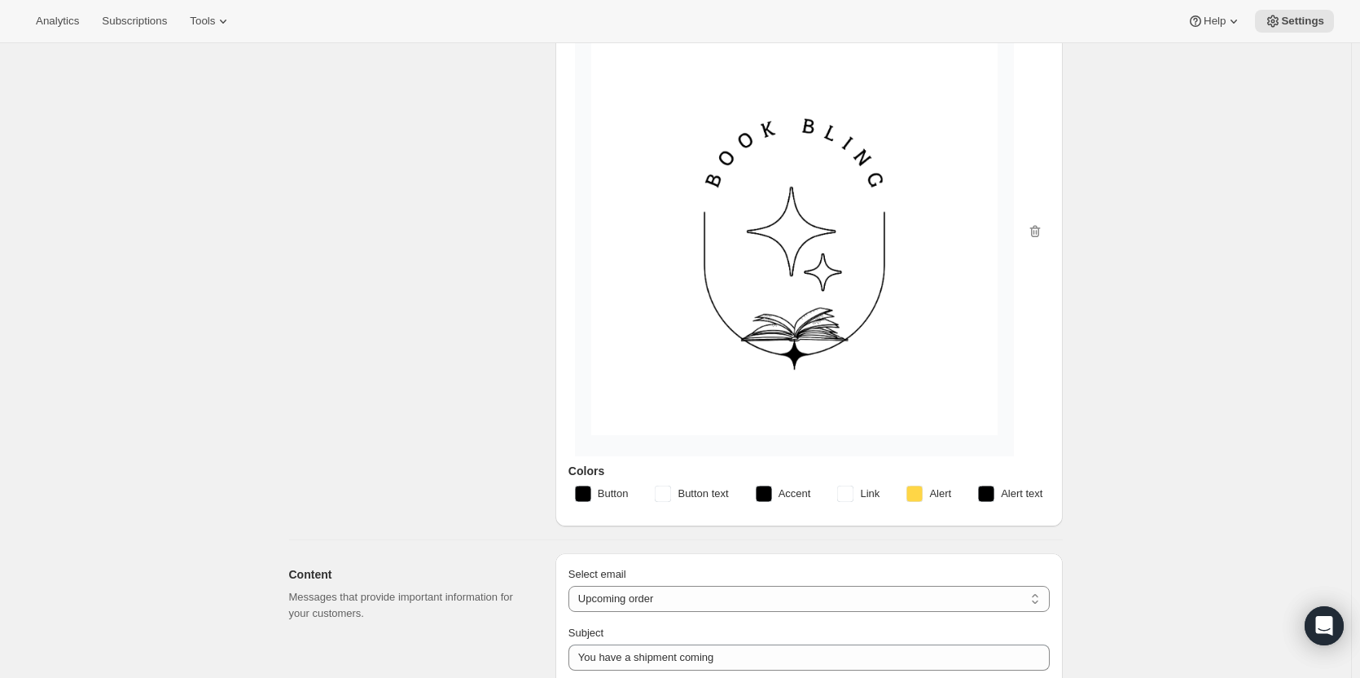
scroll to position [0, 0]
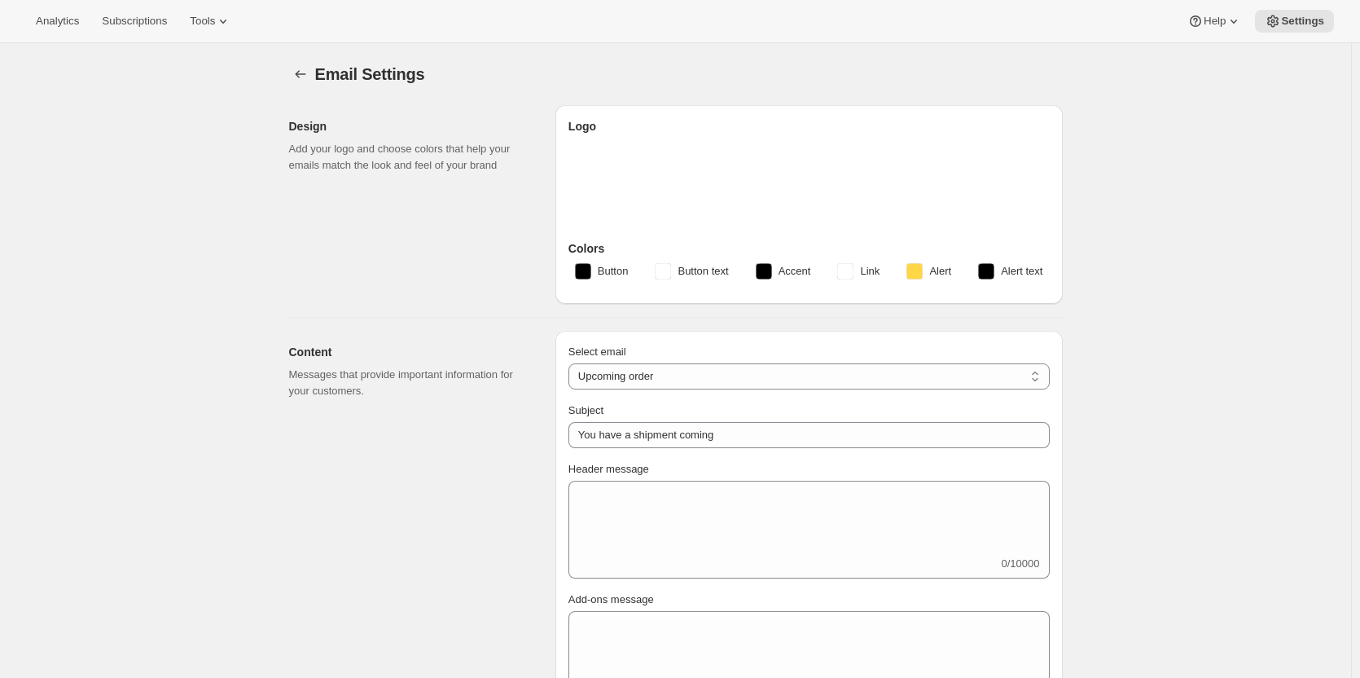
select select "subscriptionMessage"
select select "5"
select select "15"
type input "Book Bling"
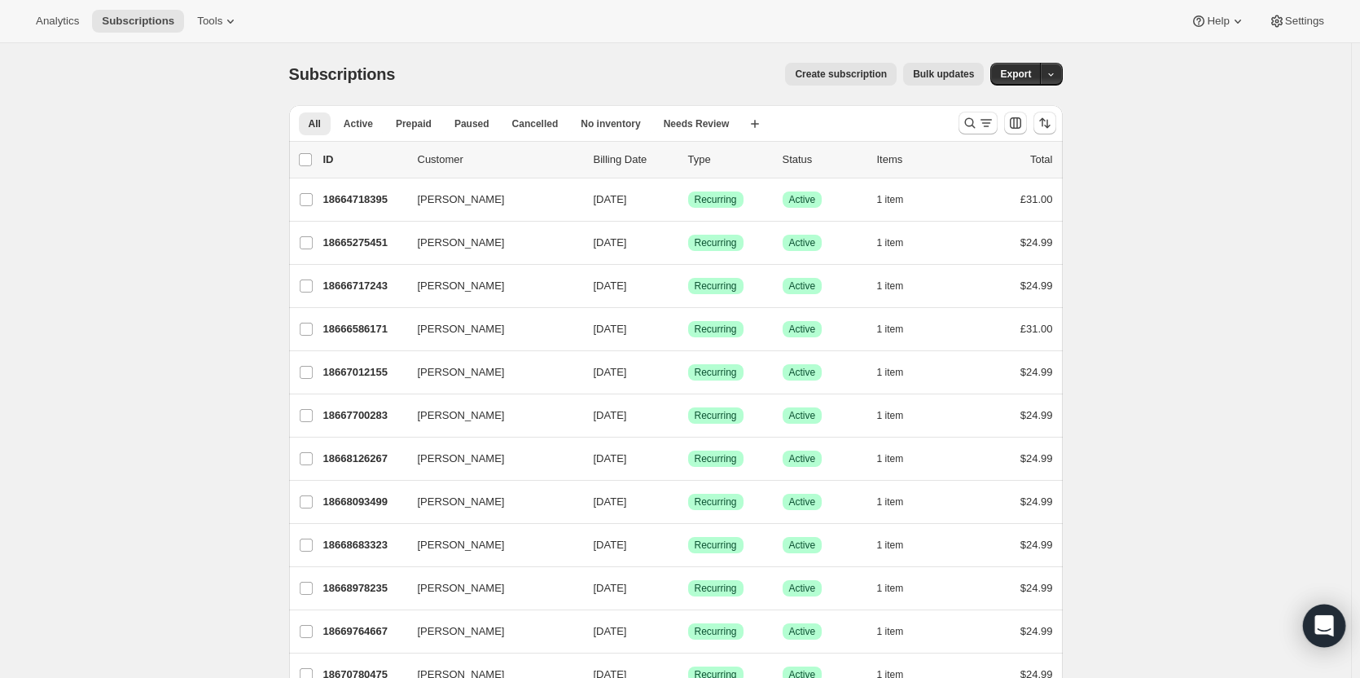
click at [1319, 621] on icon "Open Intercom Messenger" at bounding box center [1323, 625] width 19 height 21
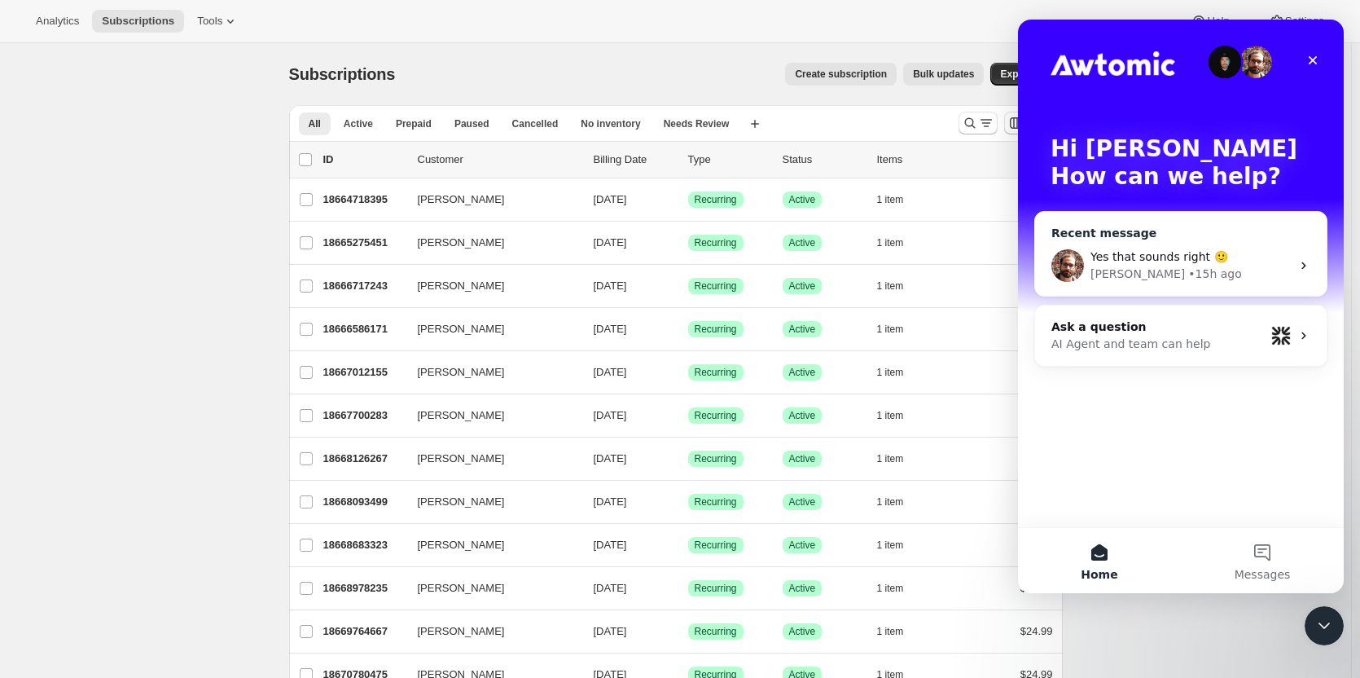
click at [1246, 270] on div "[PERSON_NAME] • 15h ago" at bounding box center [1190, 273] width 200 height 17
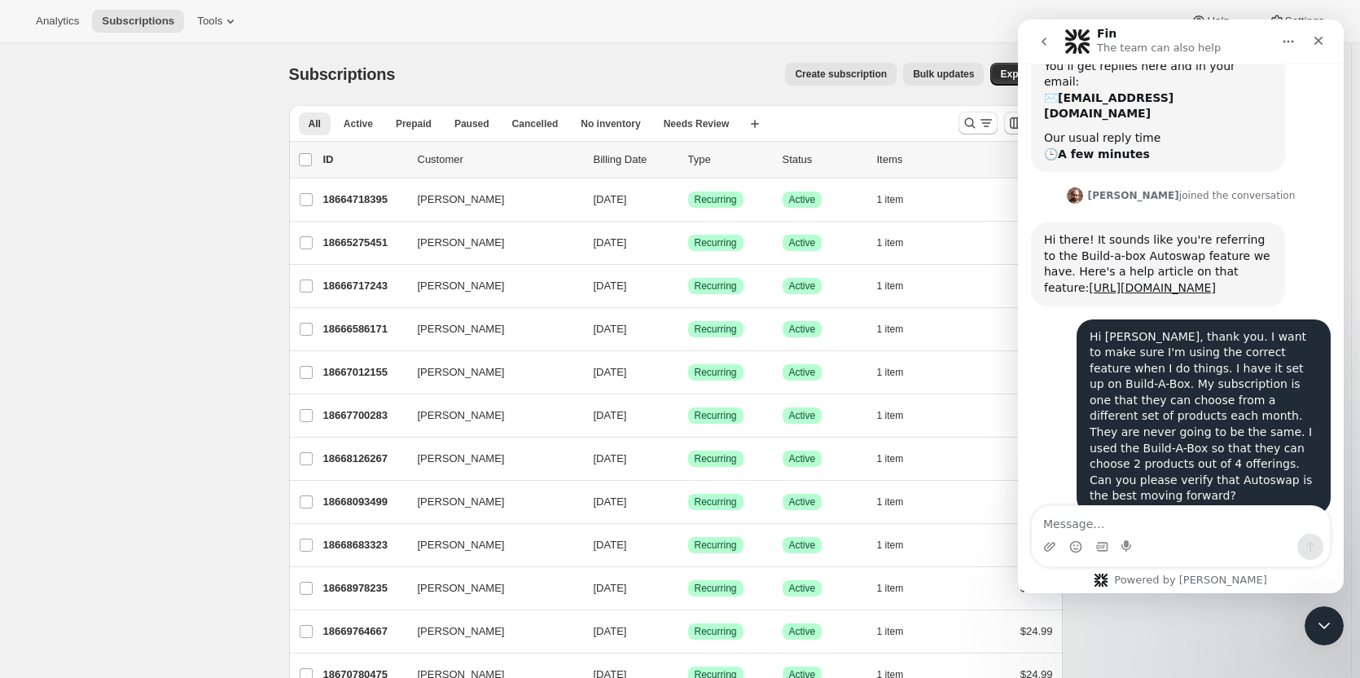
scroll to position [270, 0]
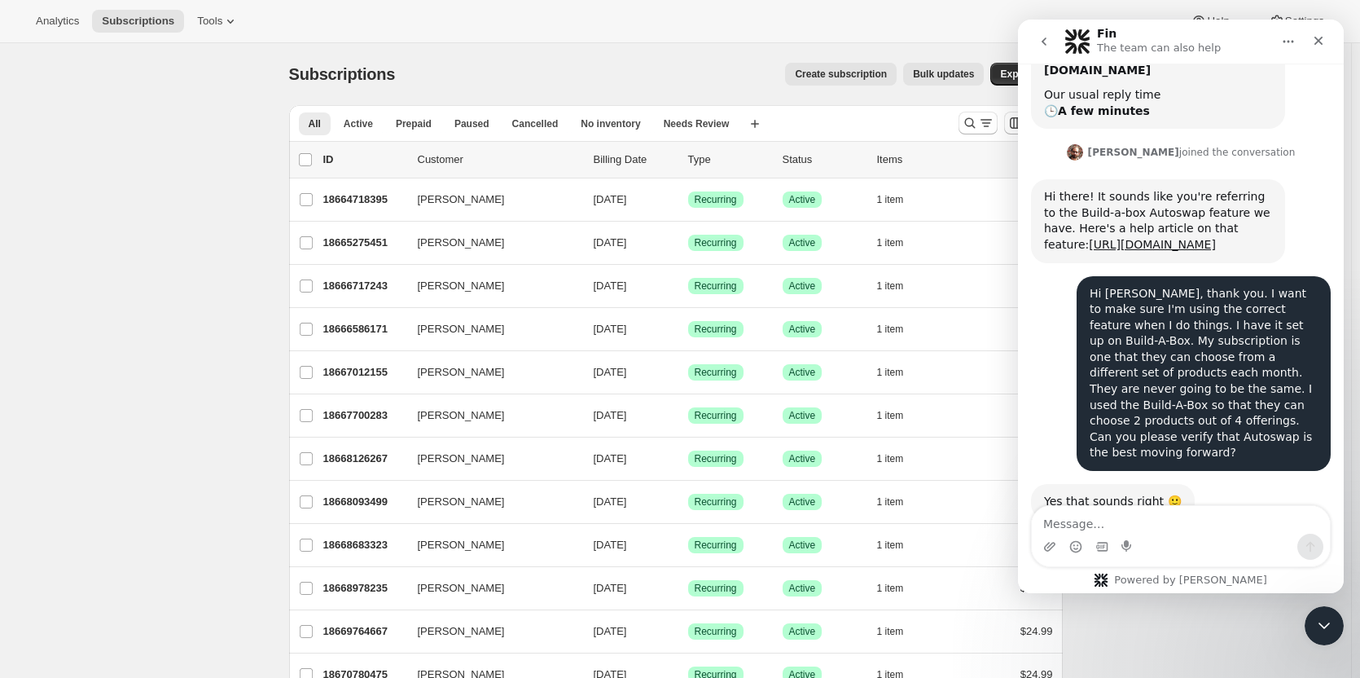
click at [1120, 516] on textarea "Message…" at bounding box center [1181, 520] width 298 height 28
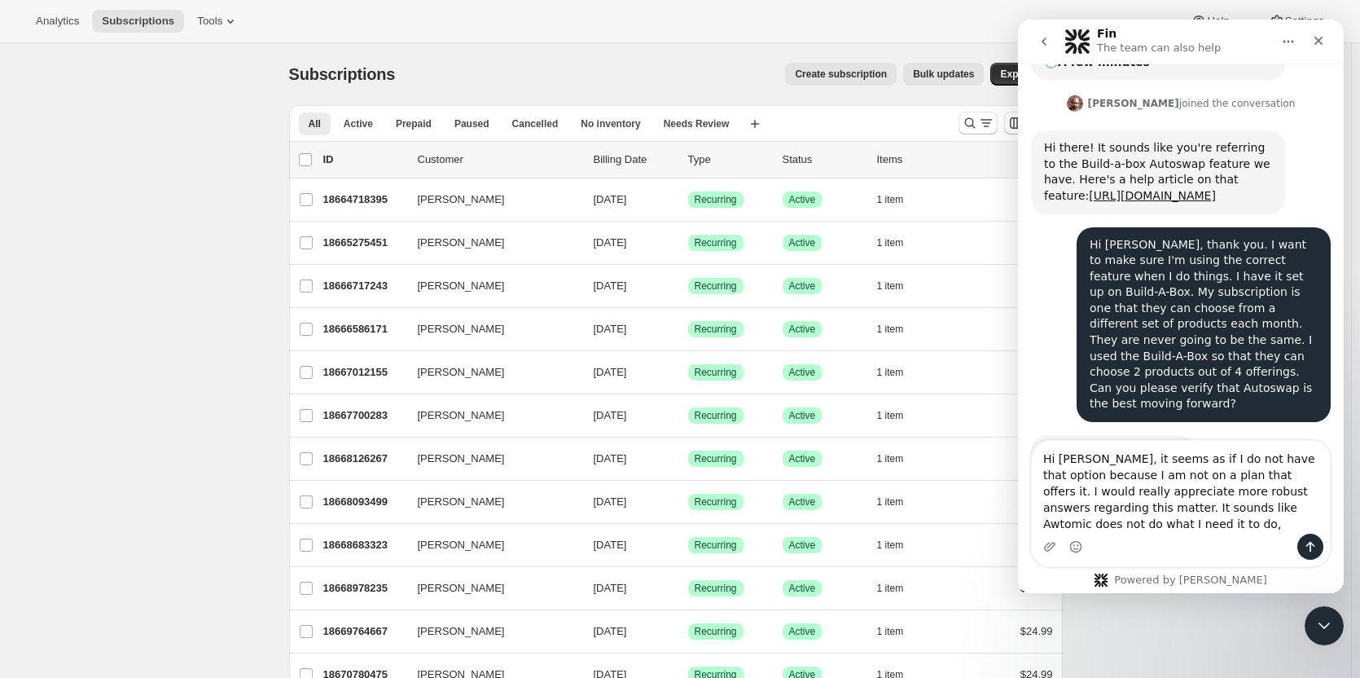
scroll to position [336, 0]
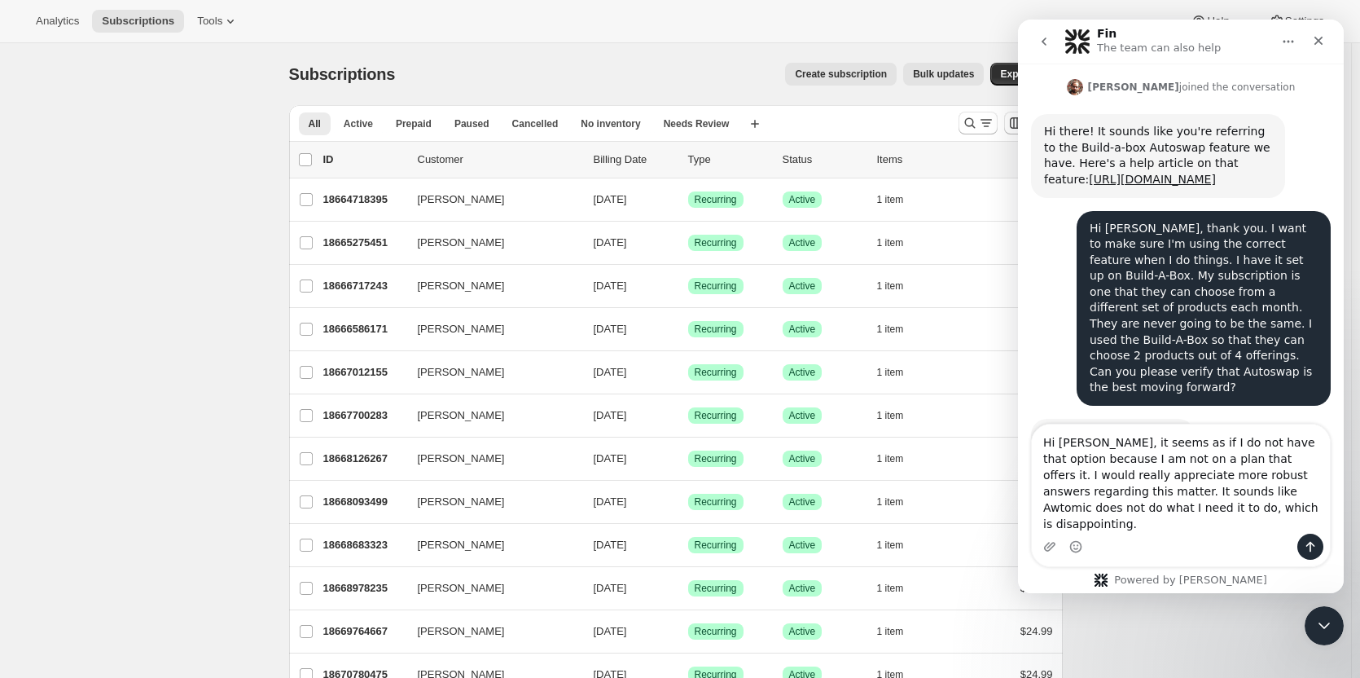
click at [1155, 457] on textarea "Hi [PERSON_NAME], it seems as if I do not have that option because I am not on …" at bounding box center [1181, 478] width 298 height 109
click at [1130, 524] on textarea "Hi [PERSON_NAME], I do not have that option because I am not on a plan that off…" at bounding box center [1181, 487] width 298 height 93
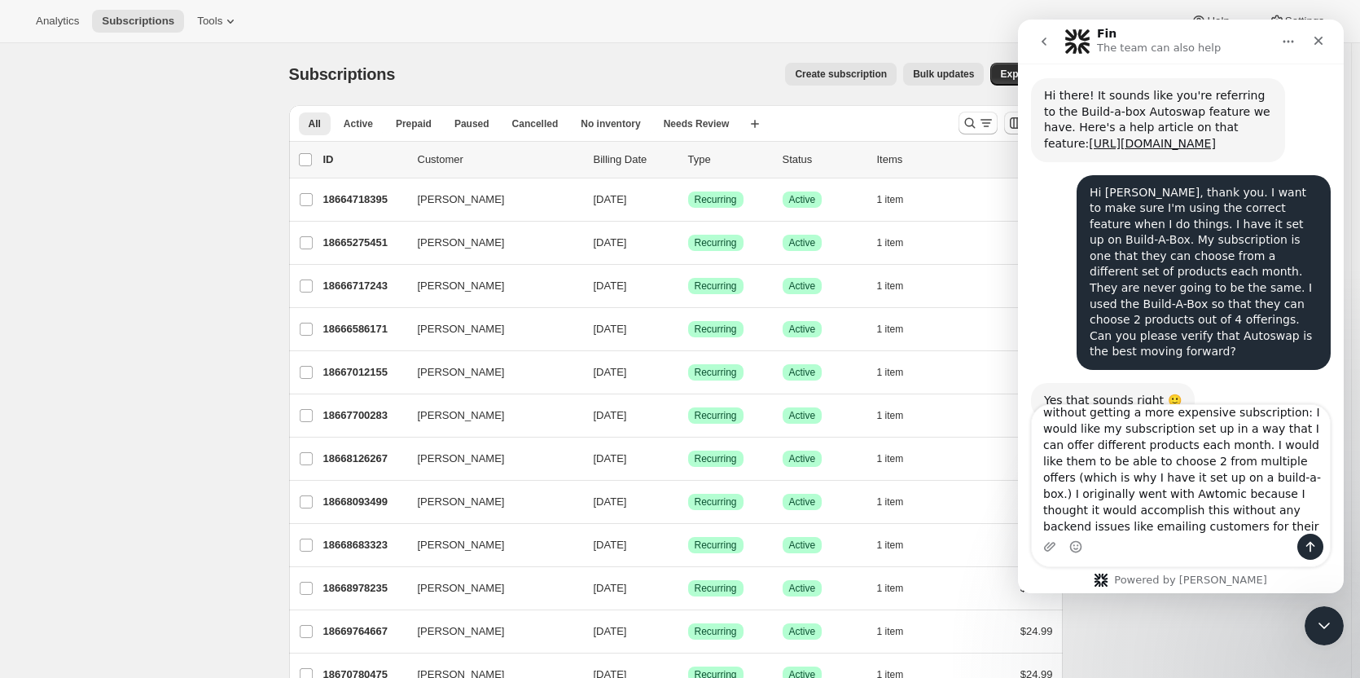
scroll to position [127, 0]
click at [1294, 502] on textarea "Hi [PERSON_NAME], I do not have that option because I am not on a plan that off…" at bounding box center [1181, 469] width 298 height 129
click at [1231, 502] on textarea "Hi [PERSON_NAME], I do not have that option because I am not on a plan that off…" at bounding box center [1181, 469] width 298 height 129
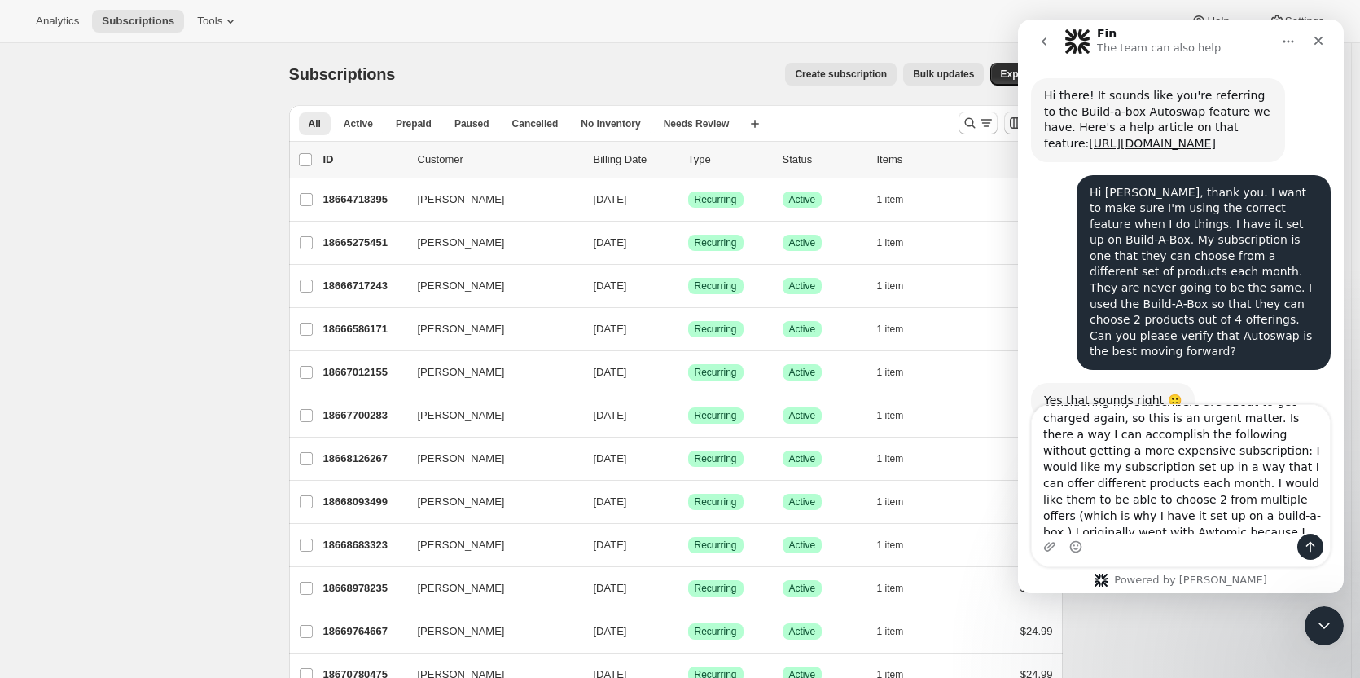
click at [1288, 484] on textarea "Hi [PERSON_NAME], I do not have that option because I am not on a plan that off…" at bounding box center [1181, 469] width 298 height 129
click at [1141, 475] on textarea "Hi [PERSON_NAME], I do not have that option because I am not on a plan that off…" at bounding box center [1181, 469] width 298 height 129
click at [1100, 521] on textarea "Hi [PERSON_NAME], I do not have that option because I am not on a plan that off…" at bounding box center [1181, 469] width 298 height 129
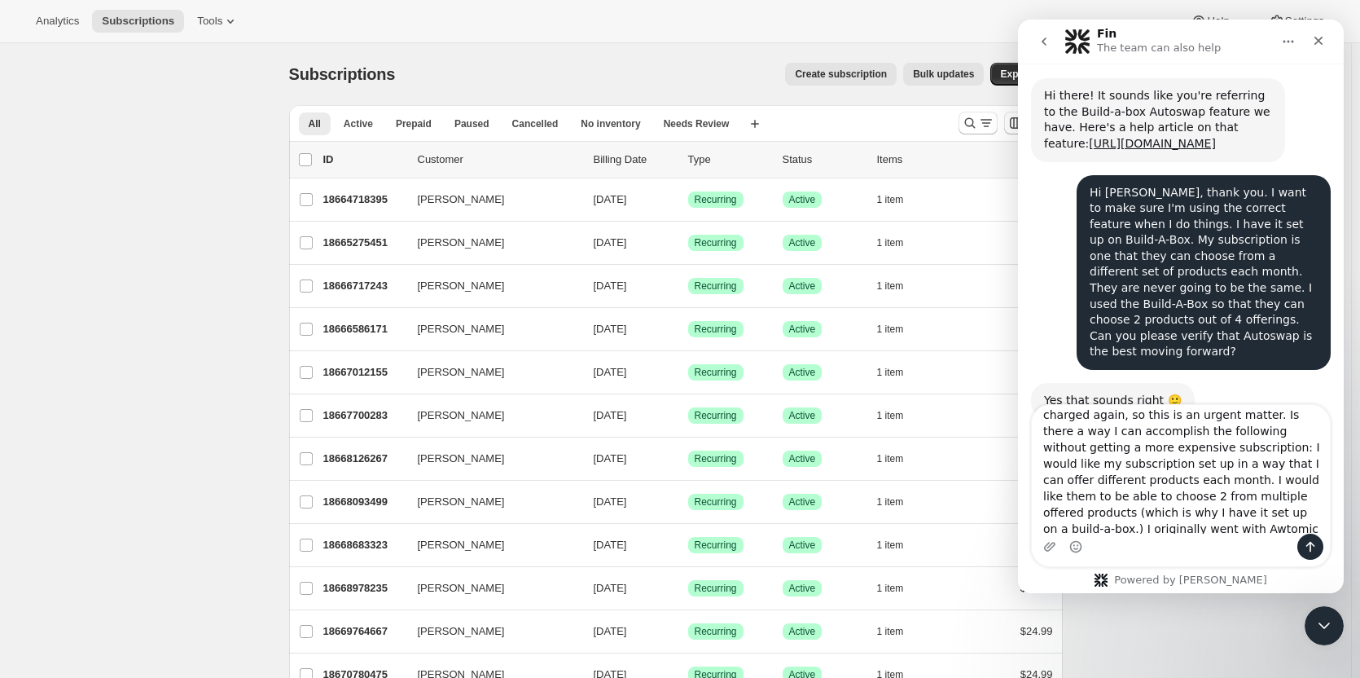
click at [1187, 477] on textarea "Hi [PERSON_NAME], I do not have that option because I am not on a plan that off…" at bounding box center [1181, 469] width 298 height 129
type textarea "Hi [PERSON_NAME], I do not have that option because I am not on a plan that off…"
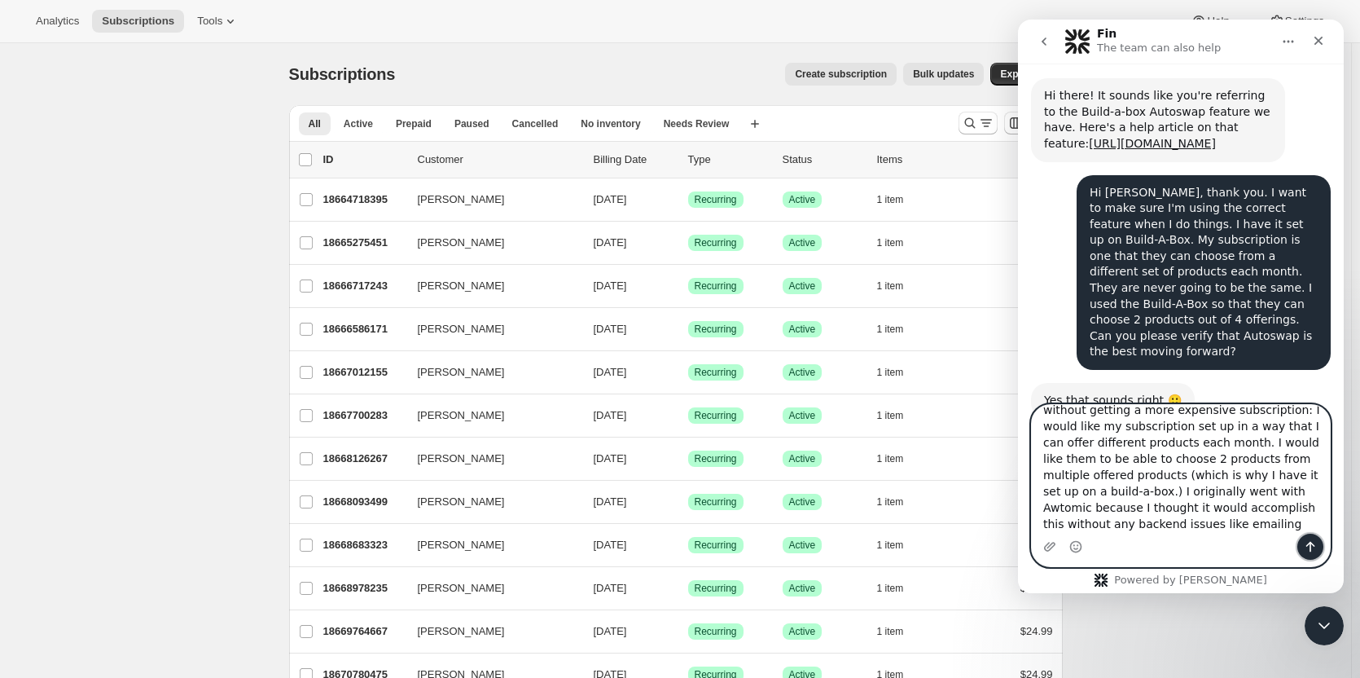
click at [1309, 546] on icon "Send a message…" at bounding box center [1310, 546] width 13 height 13
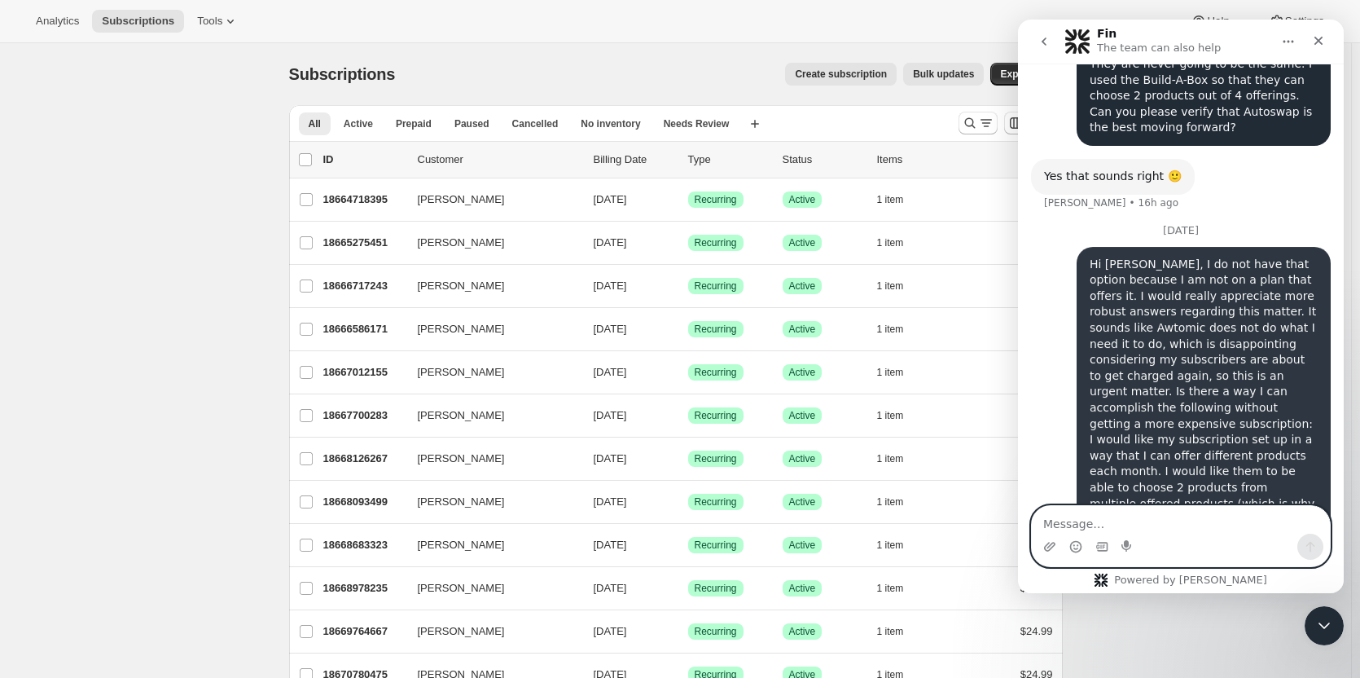
scroll to position [650, 0]
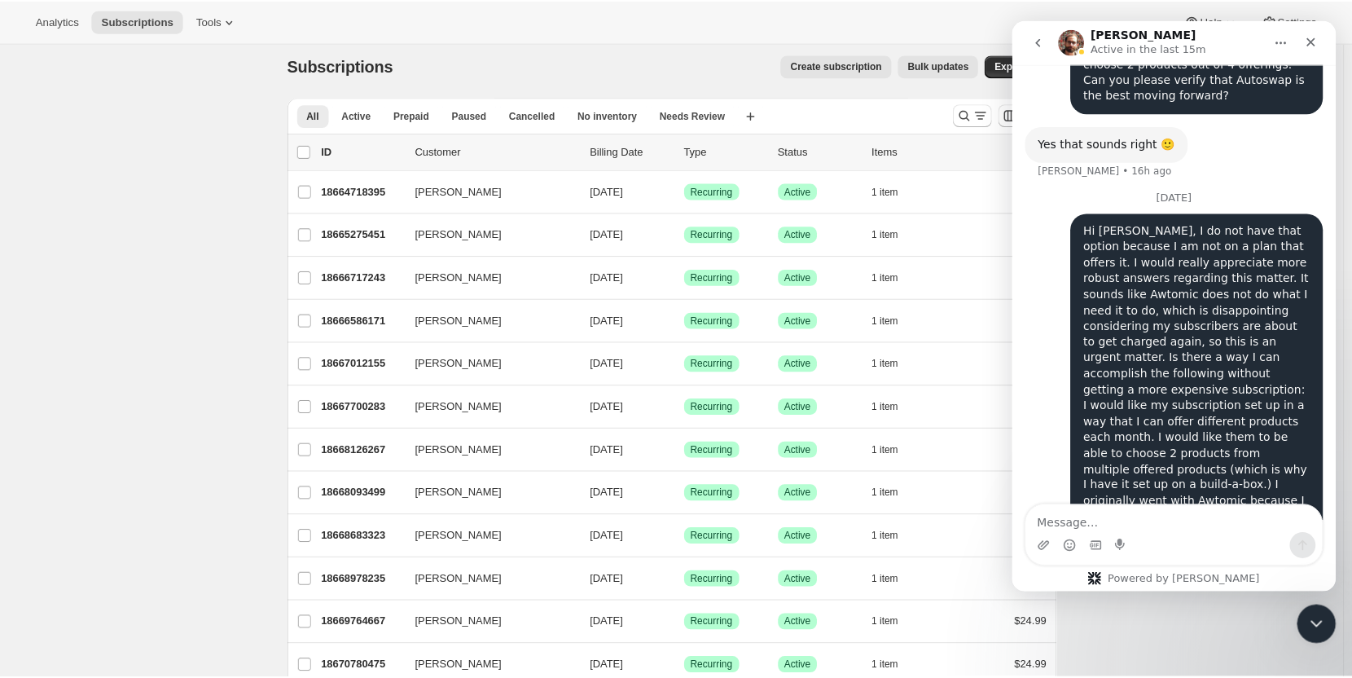
scroll to position [0, 0]
